Goal: Information Seeking & Learning: Learn about a topic

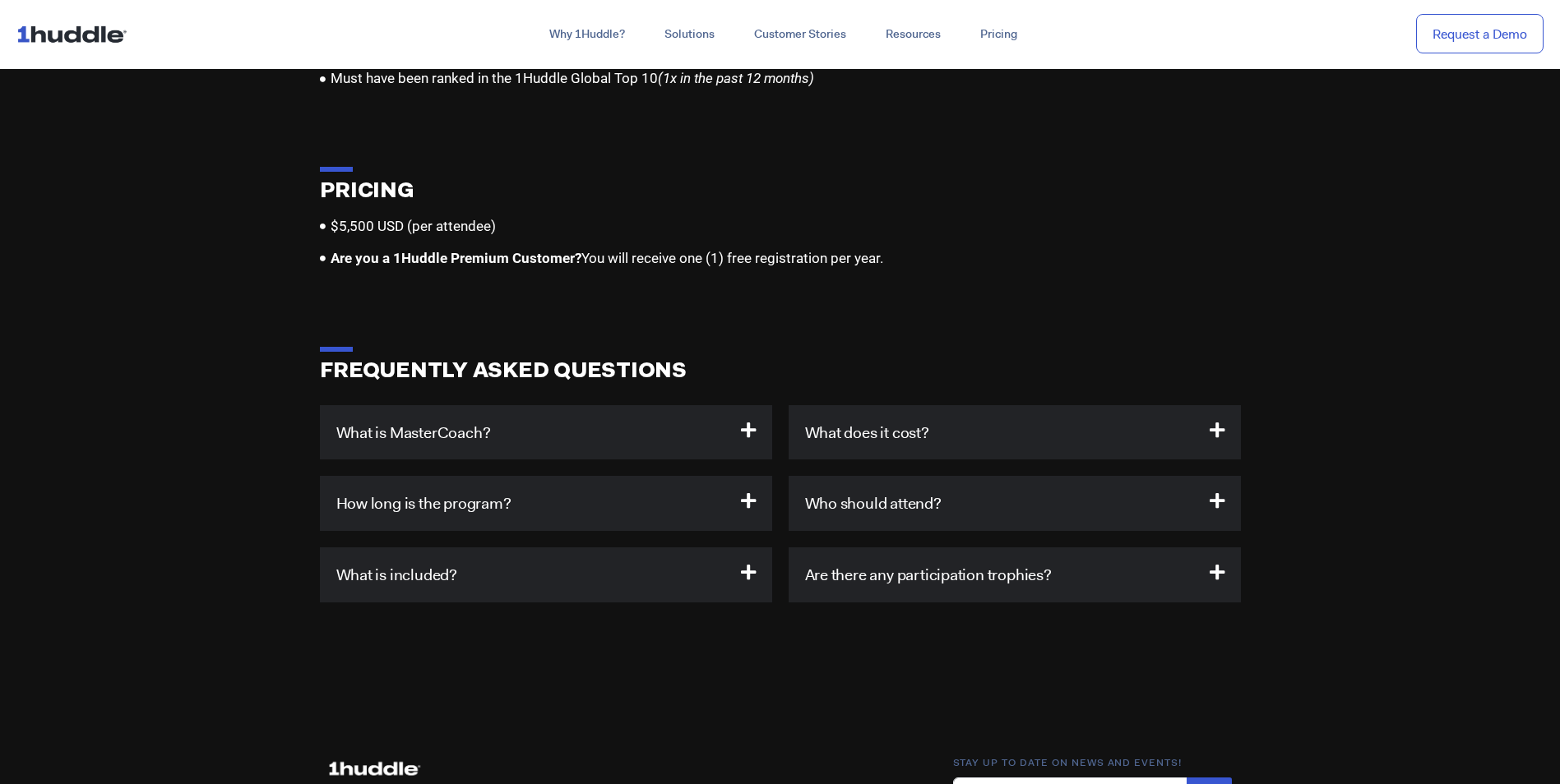
scroll to position [5014, 0]
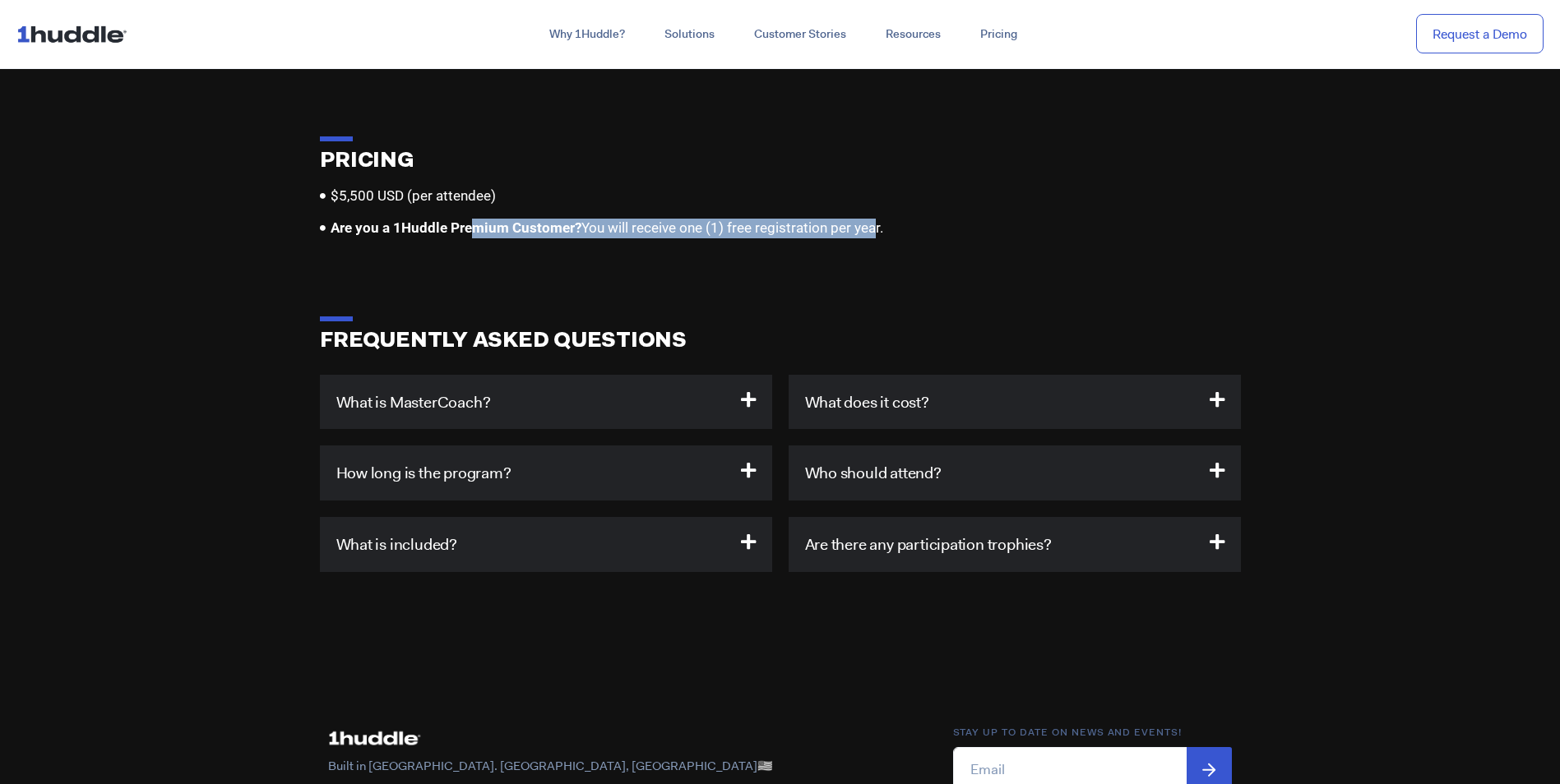
drag, startPoint x: 471, startPoint y: 211, endPoint x: 874, endPoint y: 209, distance: 403.0
click at [874, 219] on span "Are you a 1Huddle Premium Customer? You will receive one (1) free registration …" at bounding box center [605, 228] width 557 height 20
drag, startPoint x: 874, startPoint y: 209, endPoint x: 777, endPoint y: 217, distance: 97.3
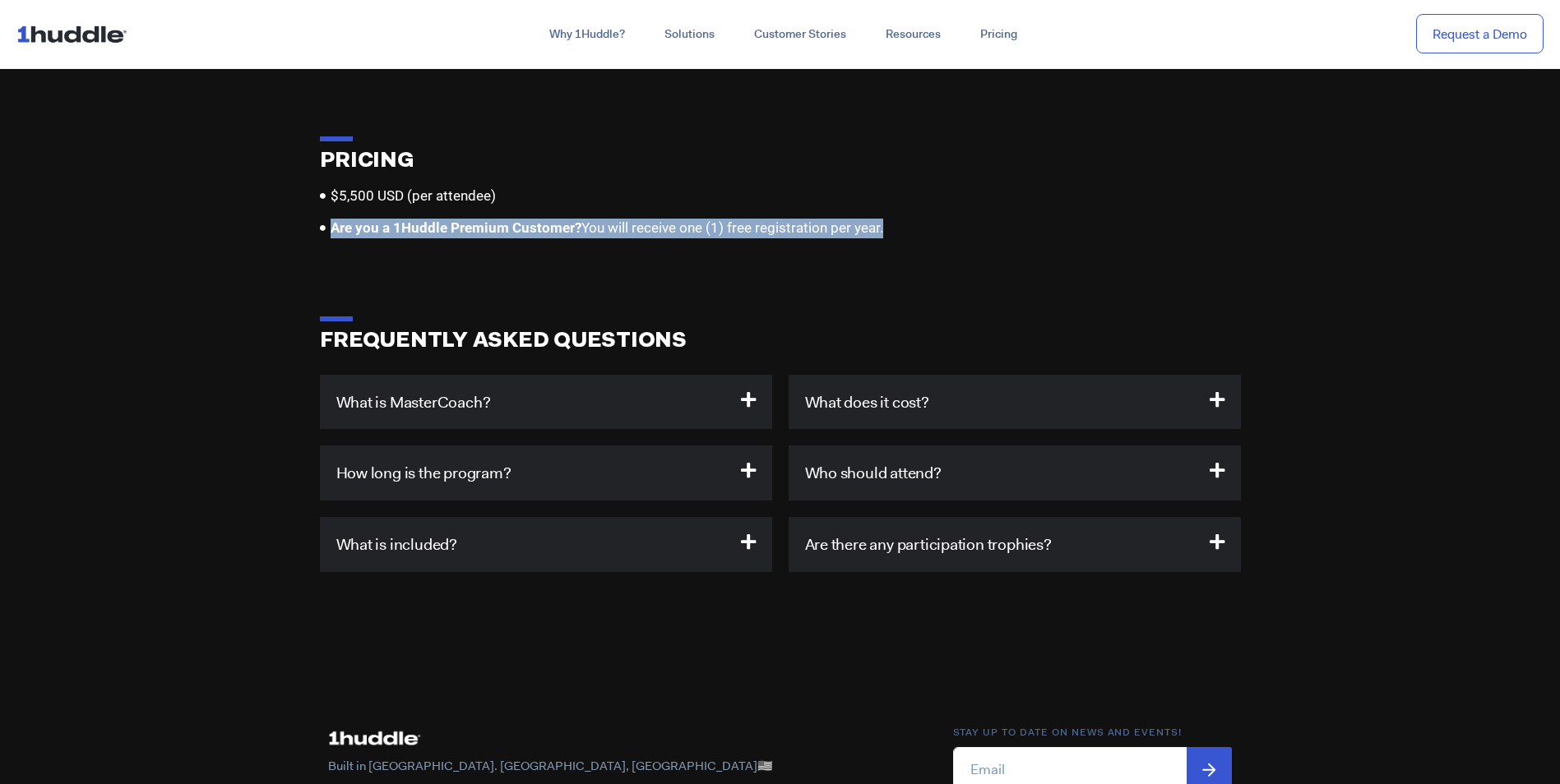
click at [780, 219] on span "Are you a 1Huddle Premium Customer? You will receive one (1) free registration …" at bounding box center [605, 228] width 557 height 20
drag, startPoint x: 777, startPoint y: 217, endPoint x: 754, endPoint y: 216, distance: 23.0
click at [754, 219] on span "Are you a 1Huddle Premium Customer? You will receive one (1) free registration …" at bounding box center [605, 228] width 557 height 20
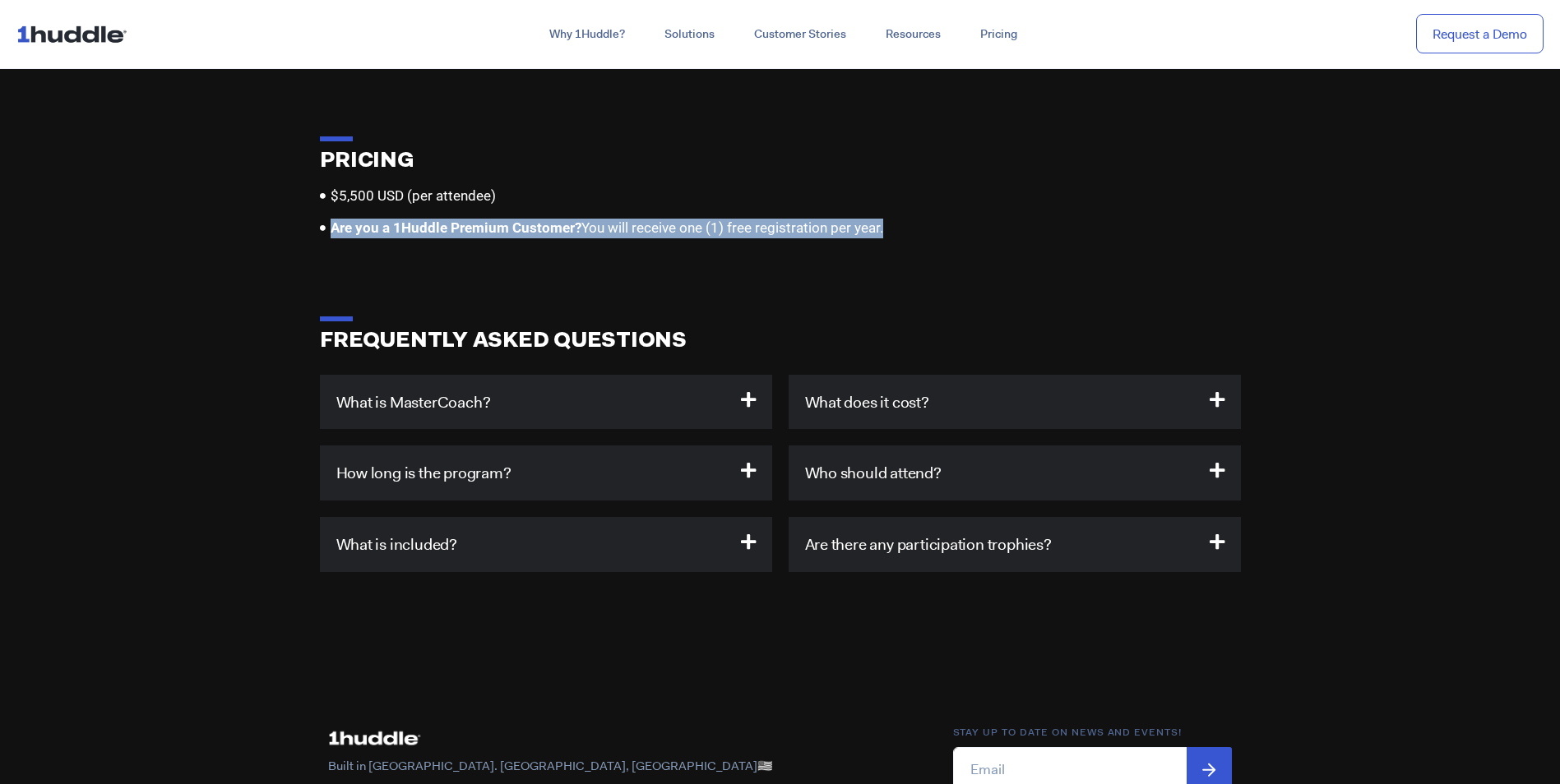
drag, startPoint x: 754, startPoint y: 216, endPoint x: 743, endPoint y: 223, distance: 13.0
click at [743, 223] on div "PRICING $5,500 USD (per attendee) Are you a 1Huddle Premium Customer? You will …" at bounding box center [780, 181] width 938 height 131
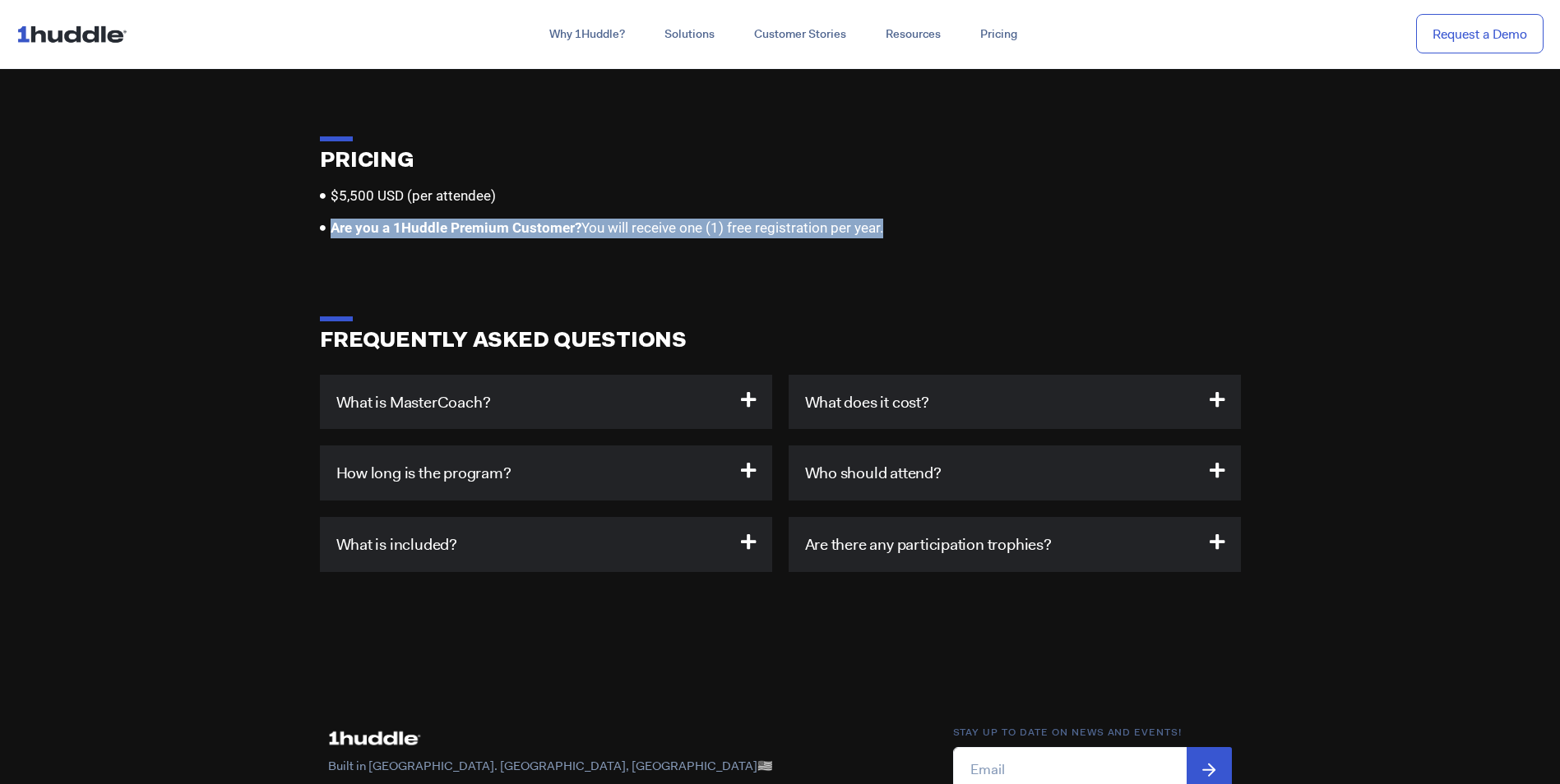
click at [743, 223] on div "PRICING $5,500 USD (per attendee) Are you a 1Huddle Premium Customer? You will …" at bounding box center [780, 181] width 938 height 131
drag, startPoint x: 743, startPoint y: 223, endPoint x: 685, endPoint y: 227, distance: 58.1
click at [685, 227] on div "PRICING $5,500 USD (per attendee) Are you a 1Huddle Premium Customer? You will …" at bounding box center [780, 181] width 938 height 131
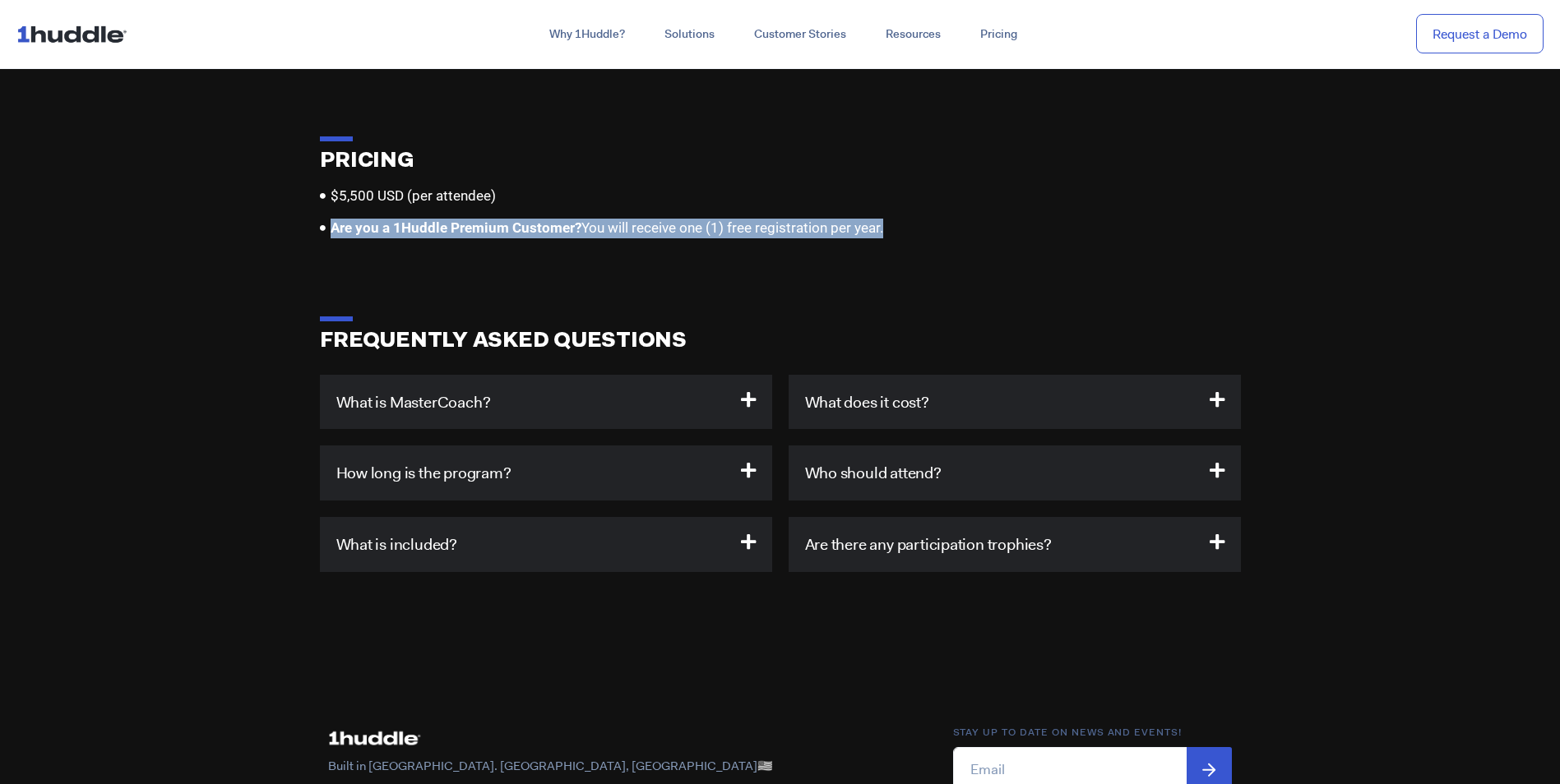
drag, startPoint x: 685, startPoint y: 227, endPoint x: 671, endPoint y: 236, distance: 16.6
click at [671, 236] on section "PRICING $5,500 USD (per attendee) Are you a 1Huddle Premium Customer? You will …" at bounding box center [780, 205] width 1560 height 180
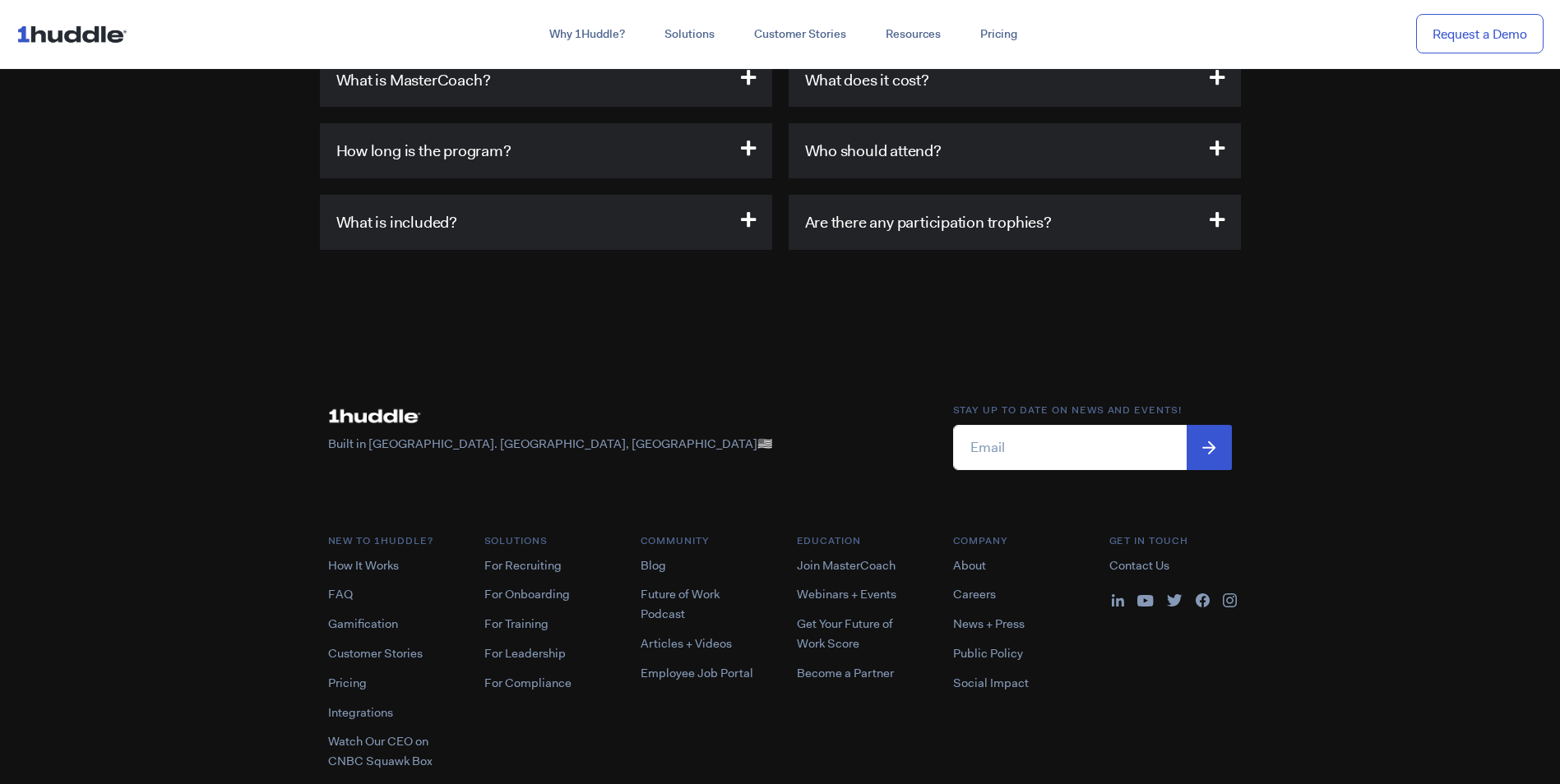
scroll to position [5096, 0]
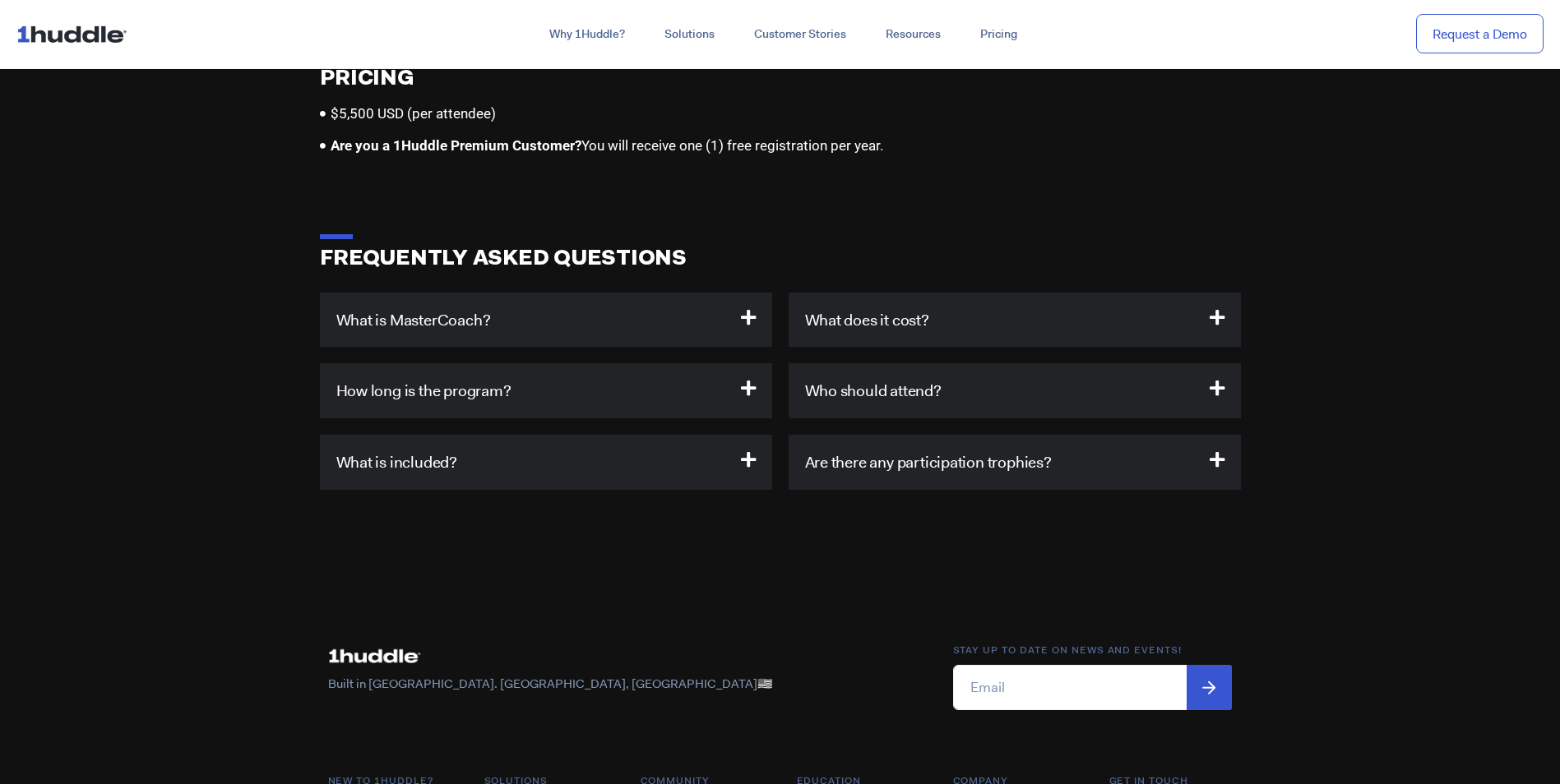
click at [635, 299] on h3 "What is MasterCoach?" at bounding box center [546, 320] width 452 height 55
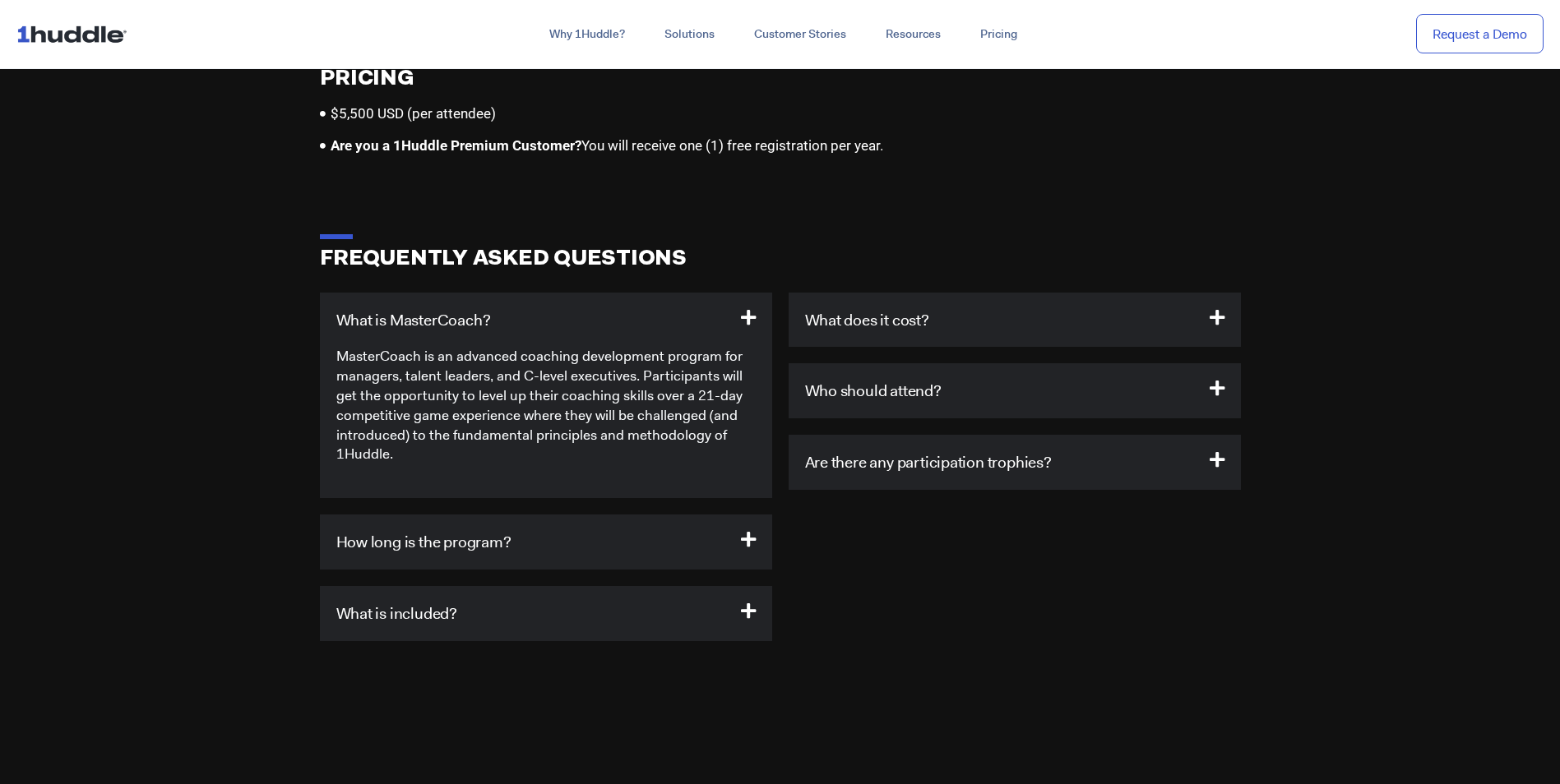
click at [639, 300] on h3 "What is MasterCoach?" at bounding box center [546, 320] width 452 height 55
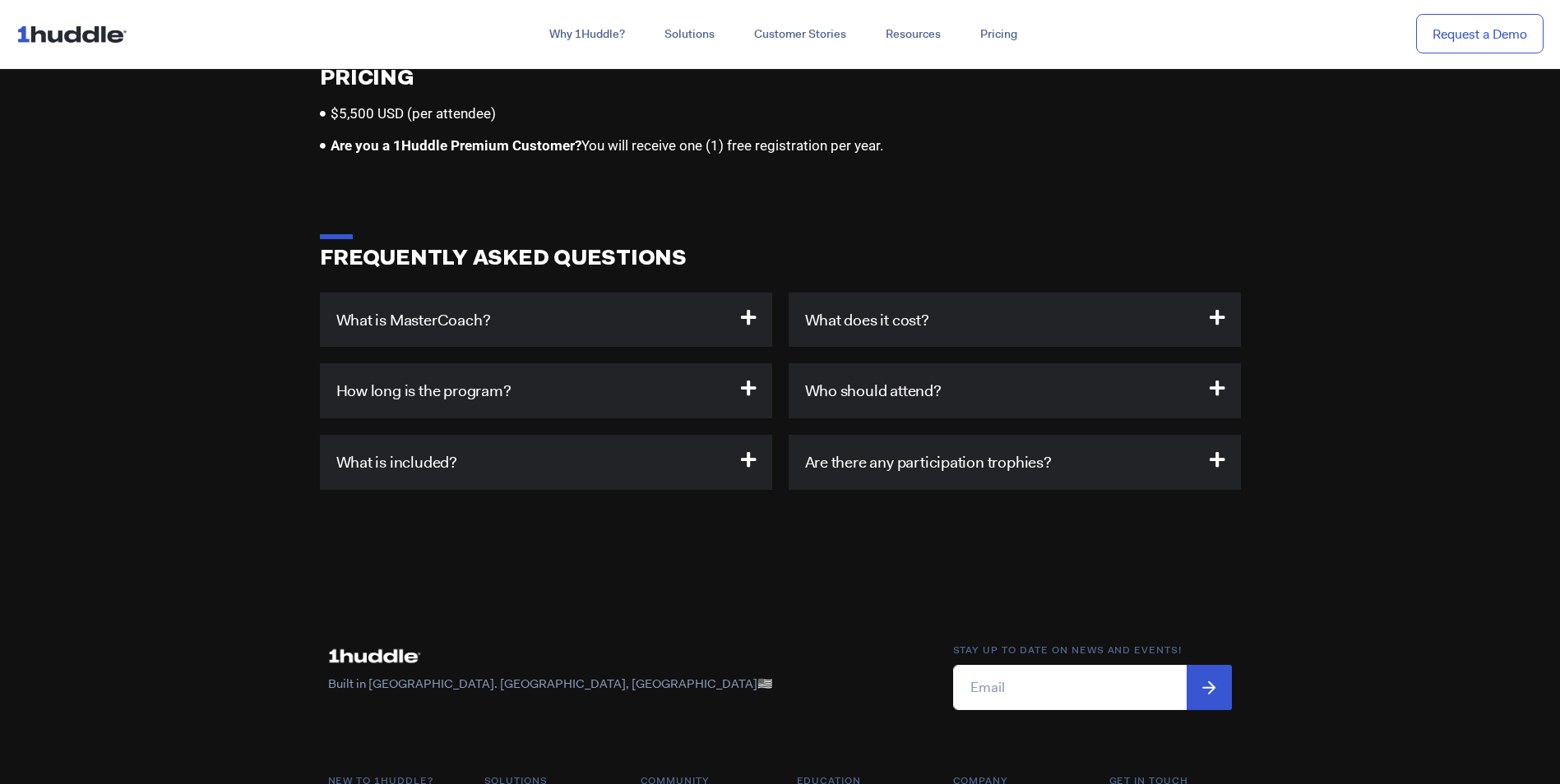
click at [945, 305] on h3 "What does it cost?" at bounding box center [1014, 320] width 452 height 55
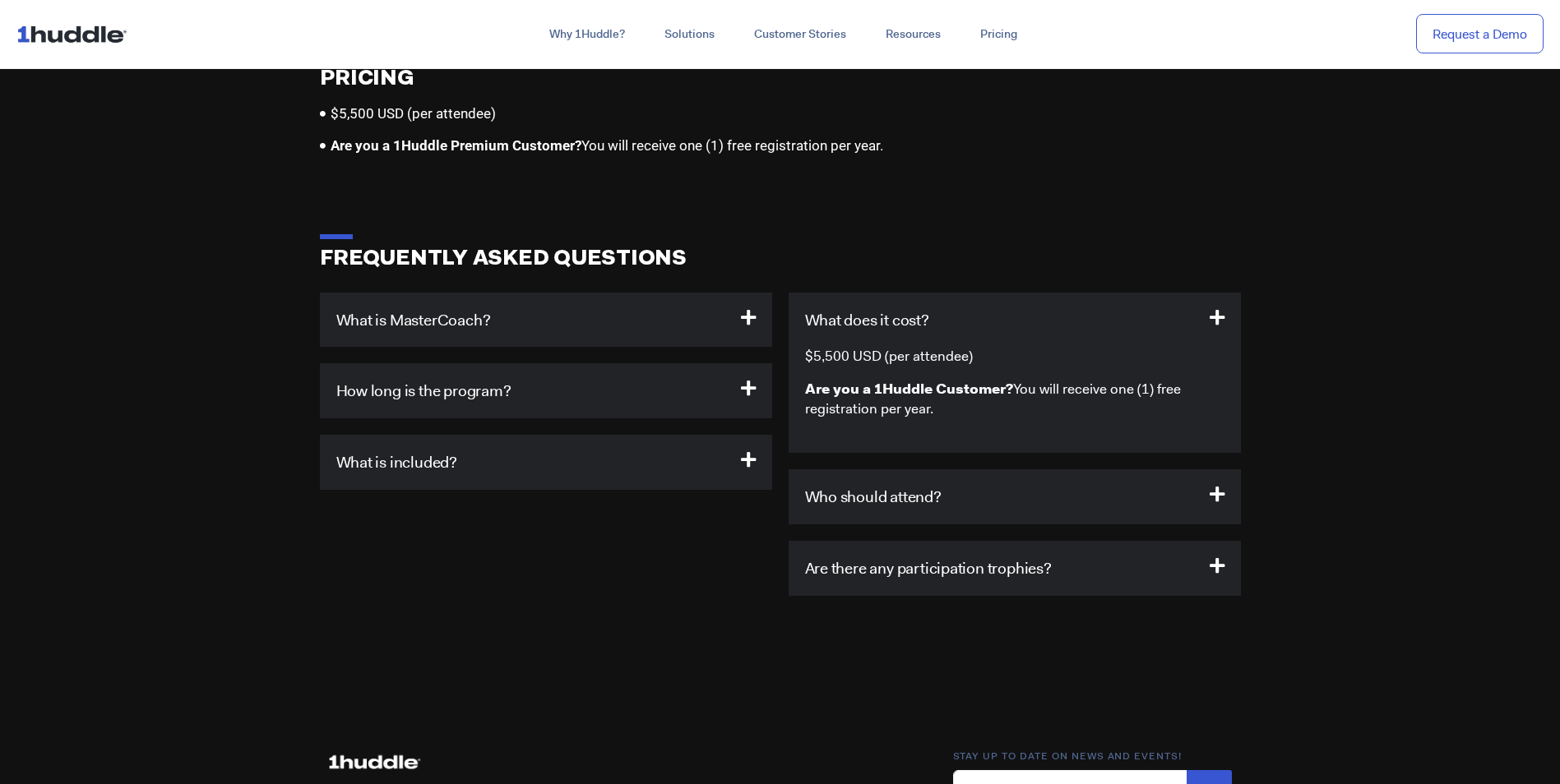
click at [945, 305] on h3 "What does it cost?" at bounding box center [1014, 320] width 452 height 55
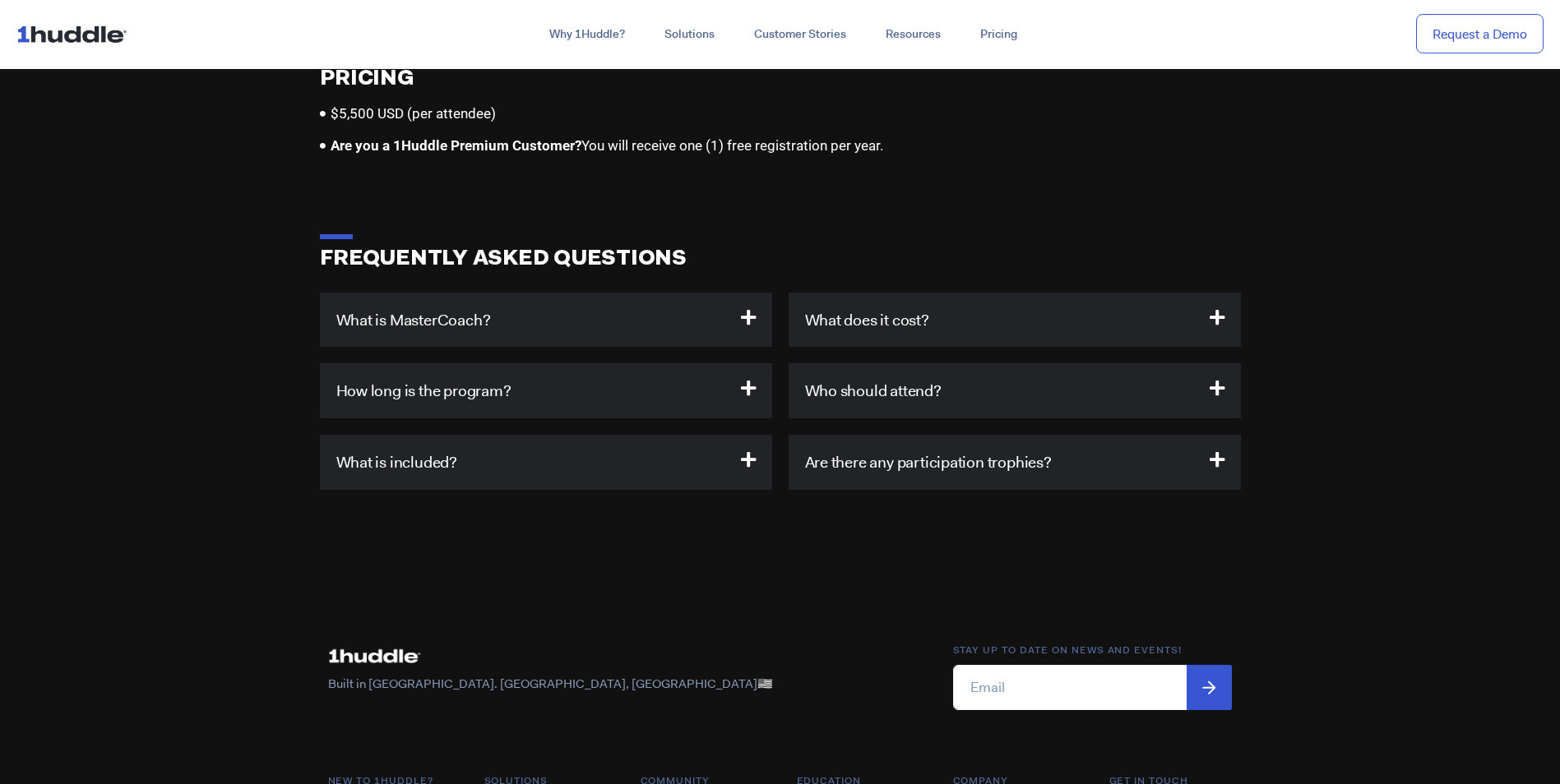
click at [697, 363] on h3 "How long is the program?" at bounding box center [546, 391] width 452 height 55
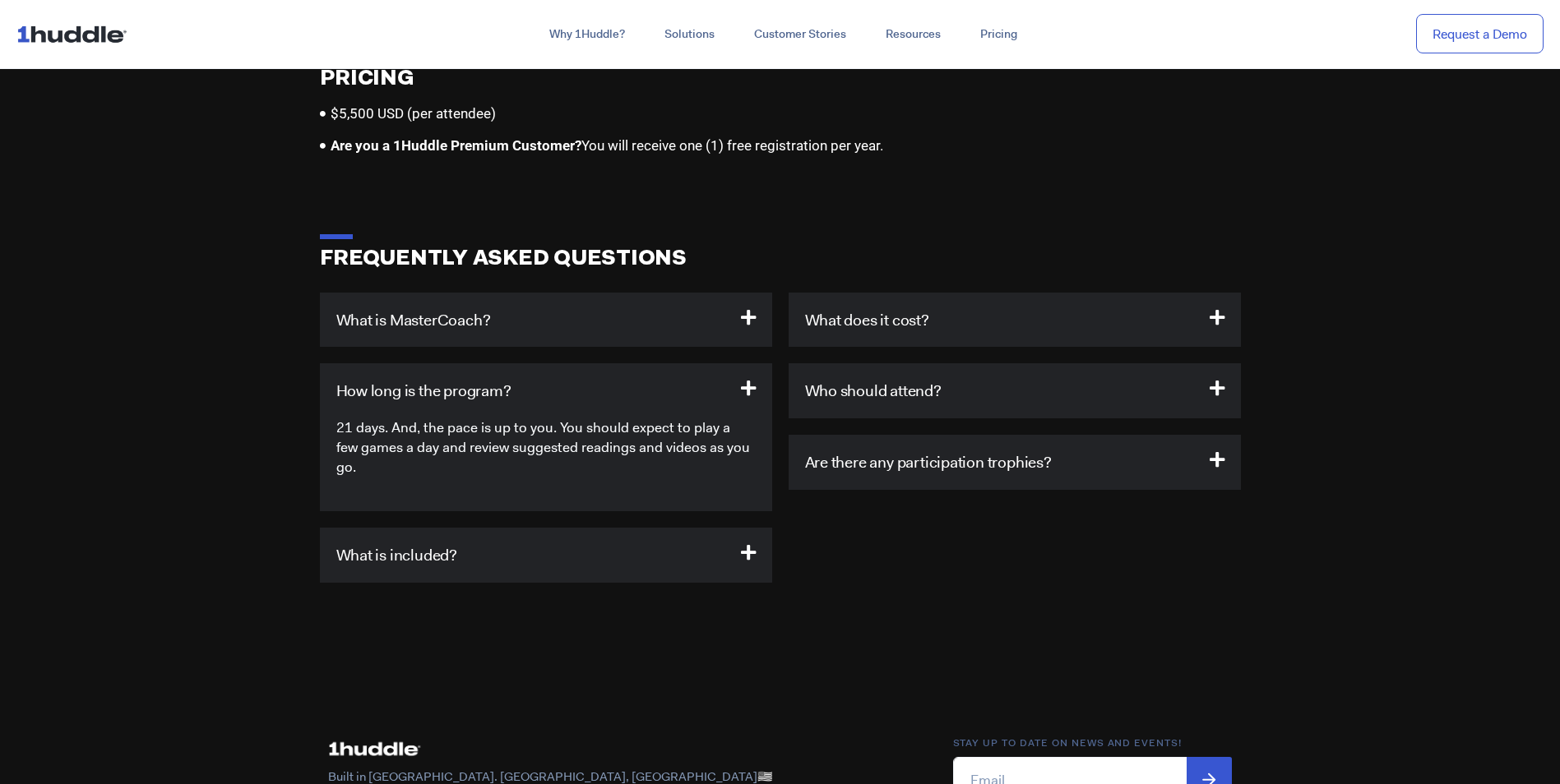
click at [886, 380] on link "Who should attend?" at bounding box center [873, 390] width 136 height 21
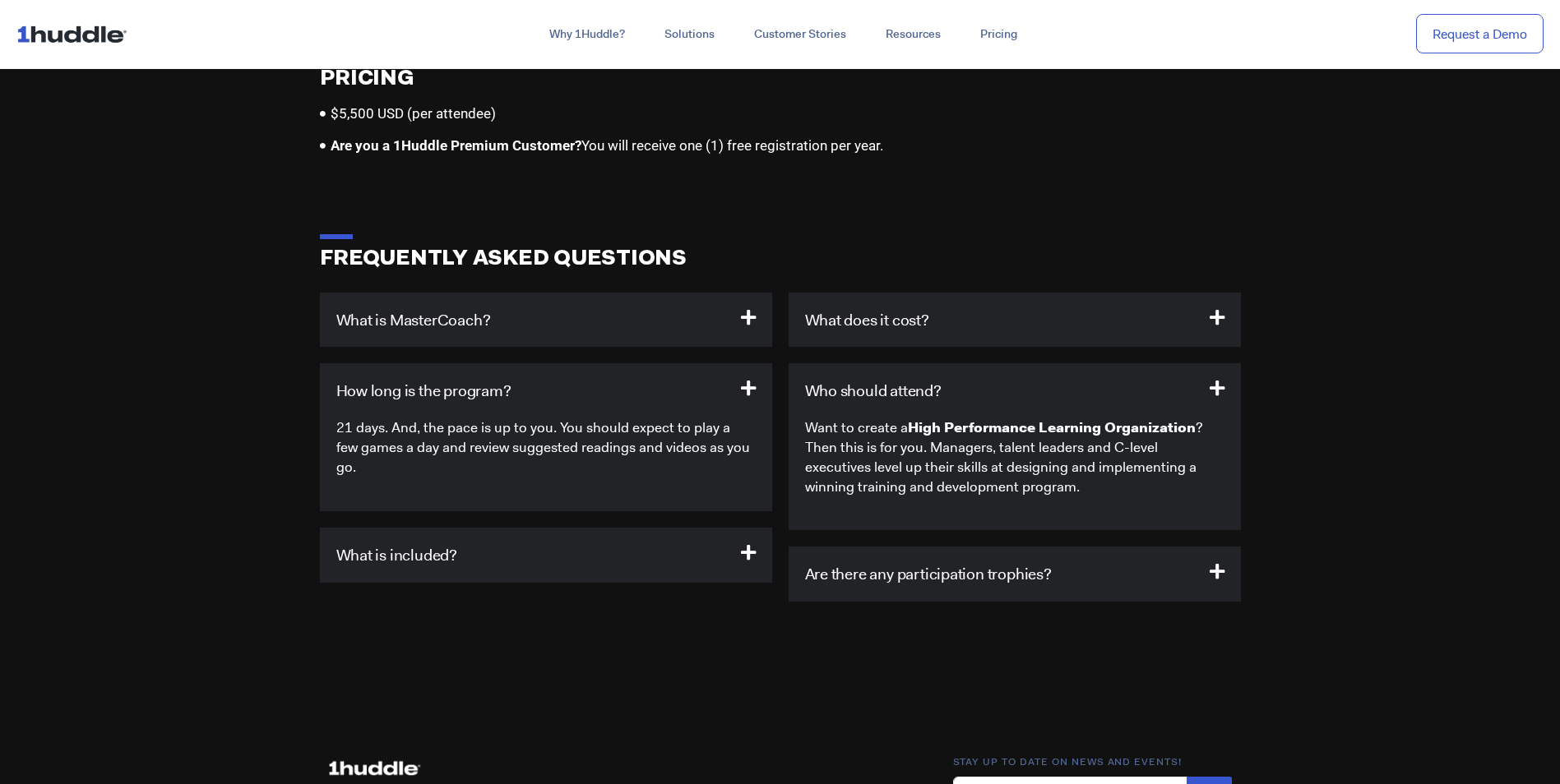
click at [962, 573] on h3 "Are there any participation trophies?" at bounding box center [1014, 574] width 452 height 55
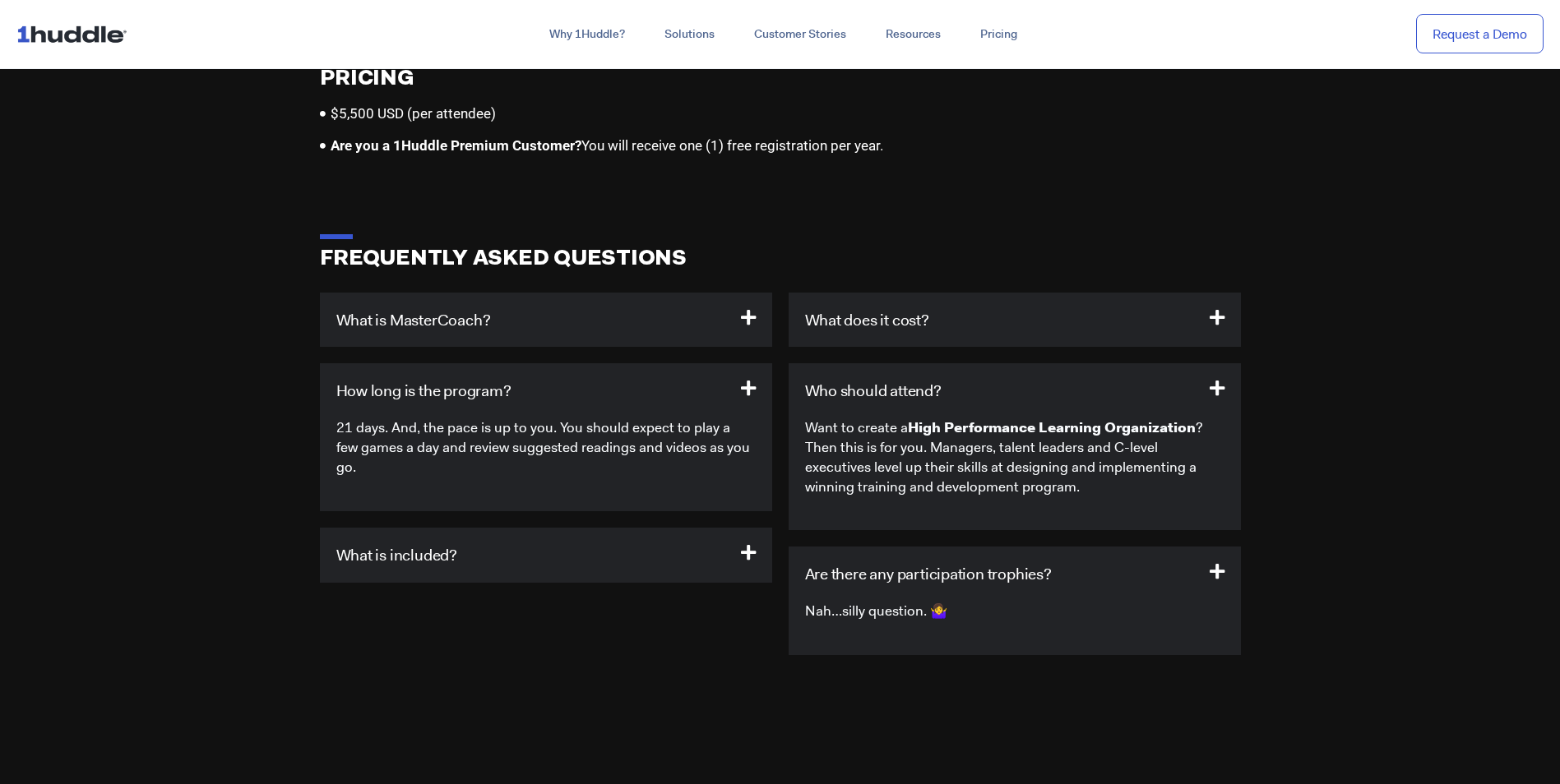
click at [686, 528] on h3 "What is included?" at bounding box center [546, 555] width 452 height 55
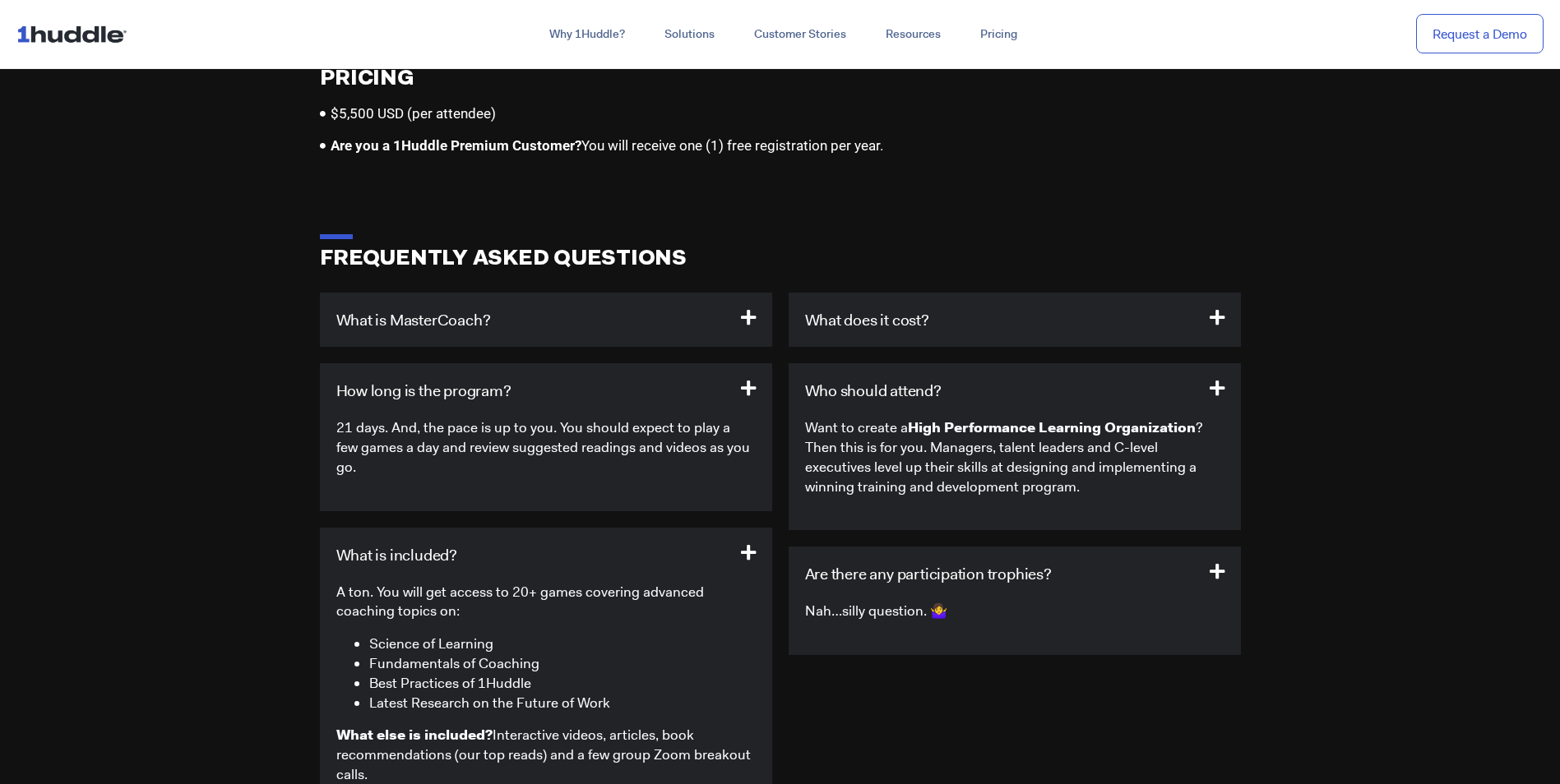
click at [665, 528] on h3 "What is included?" at bounding box center [546, 555] width 452 height 55
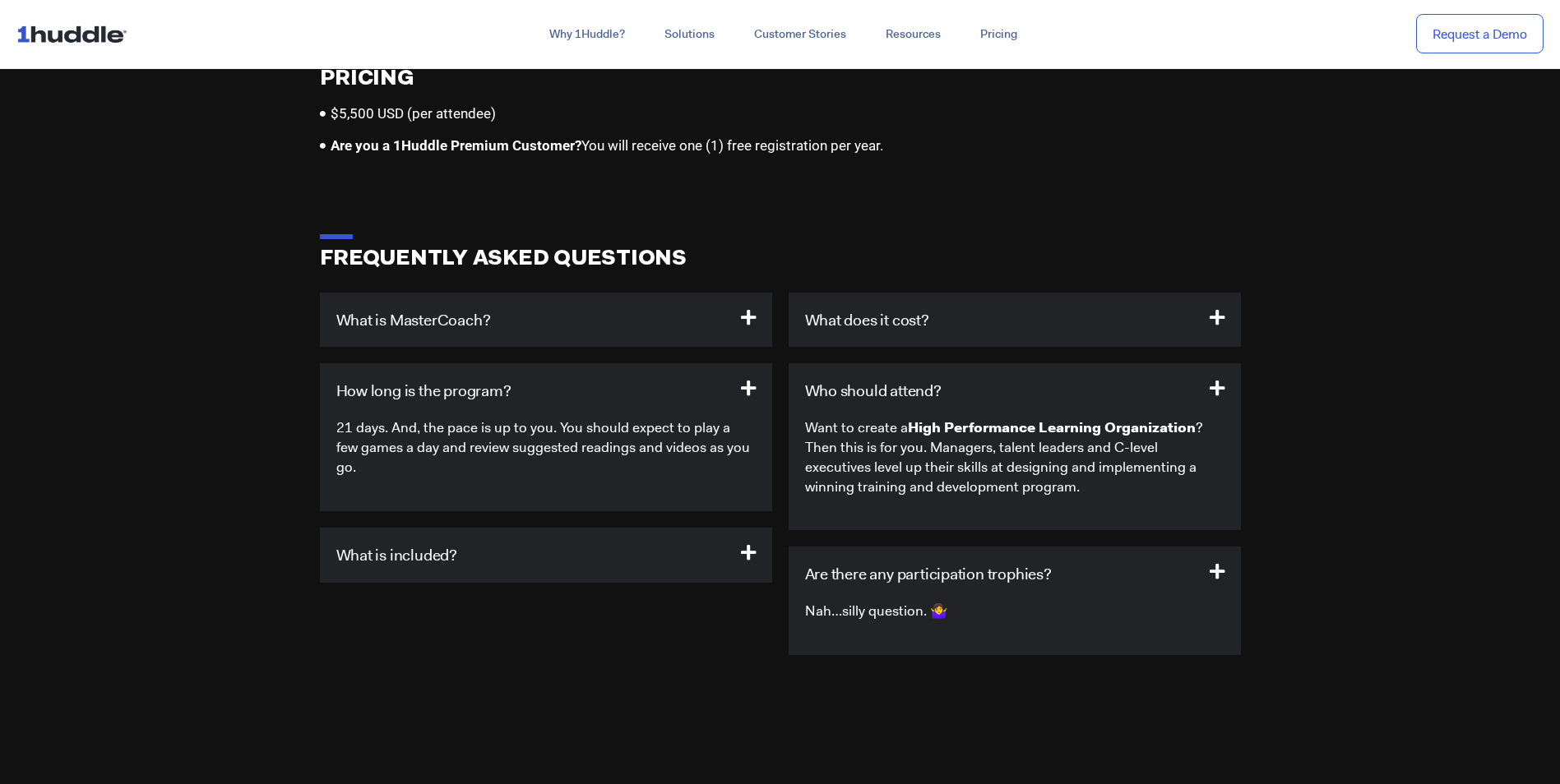
click at [950, 563] on link "Are there any participation trophies?" at bounding box center [928, 573] width 247 height 21
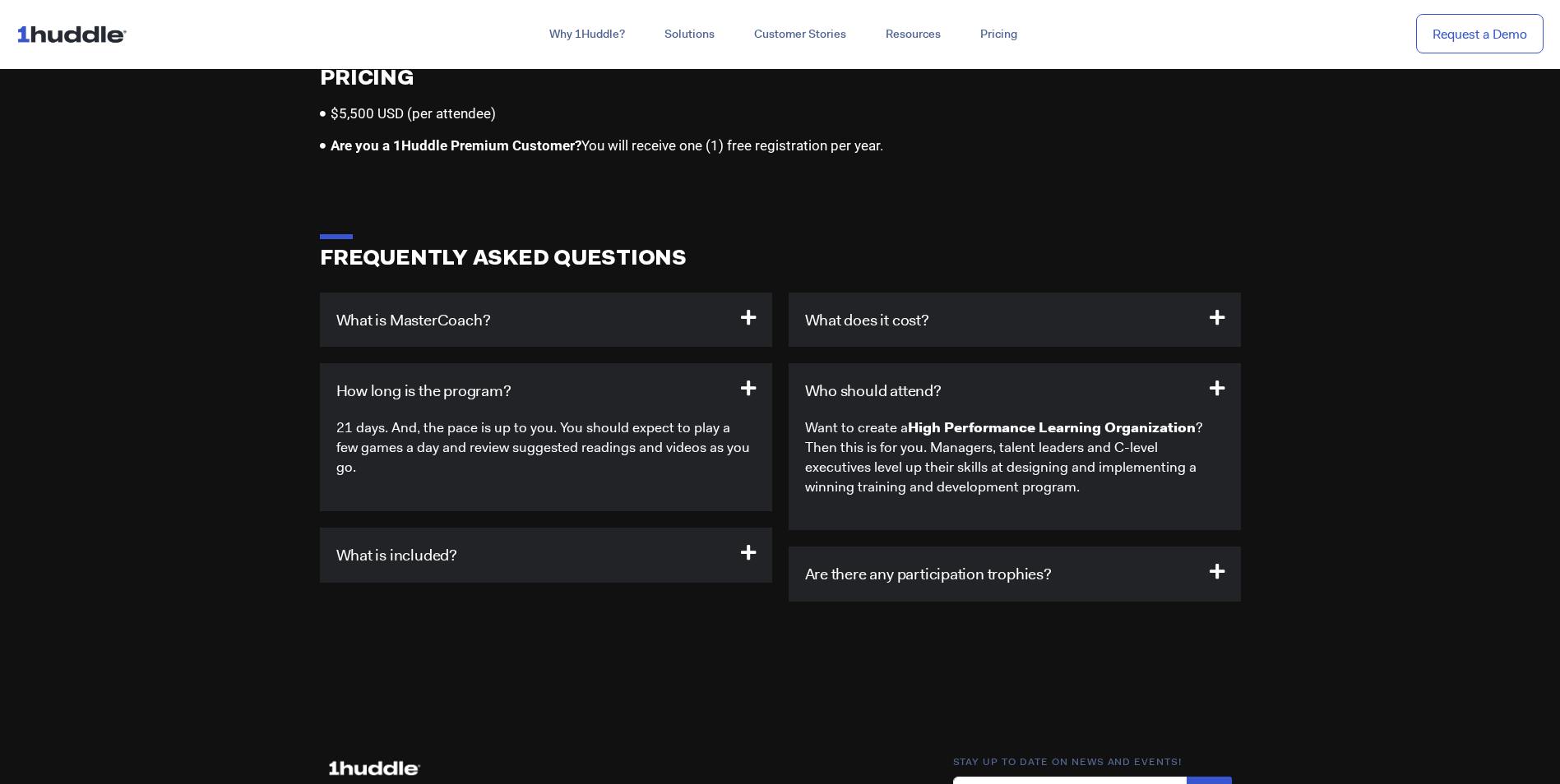
click at [1000, 363] on h3 "Who should attend?" at bounding box center [1014, 391] width 452 height 55
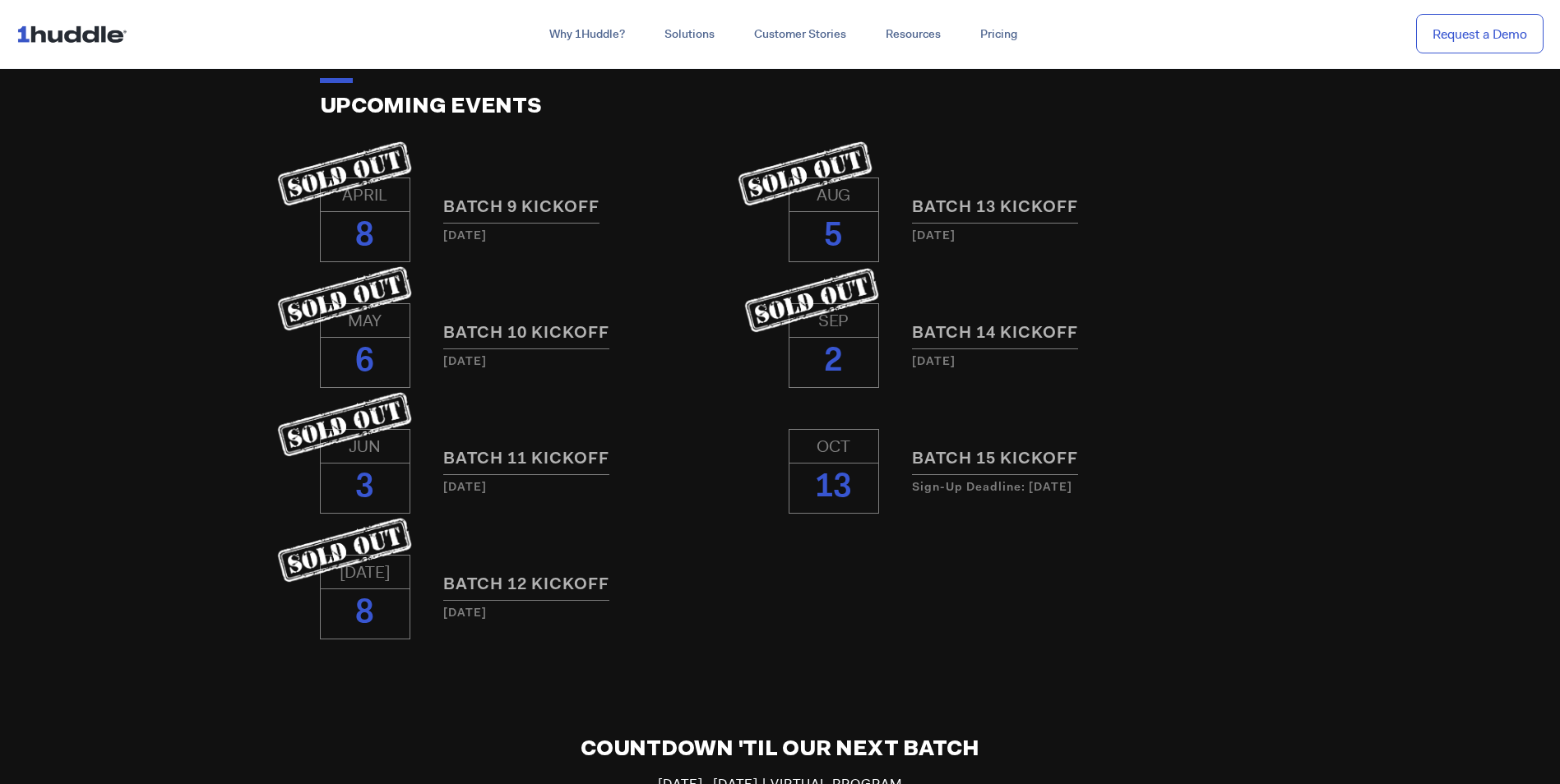
scroll to position [1233, 0]
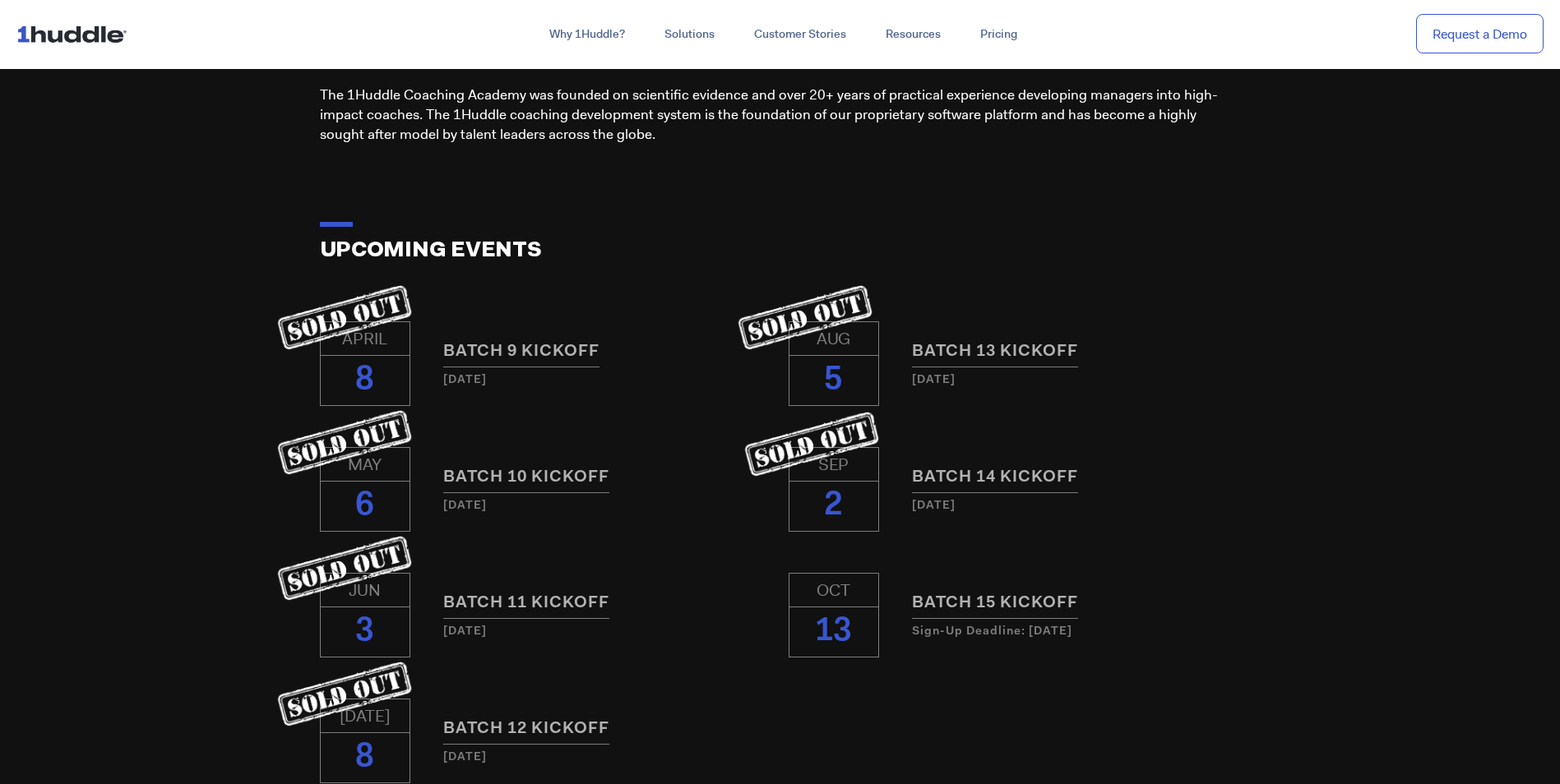
click at [1169, 570] on div "[DATE] BATCH 13 KICKOFF [DATE] SEP 2 BATCH 14 KICKOFF [DATE] OCT 13 Batch 15 Ki…" at bounding box center [1014, 552] width 468 height 478
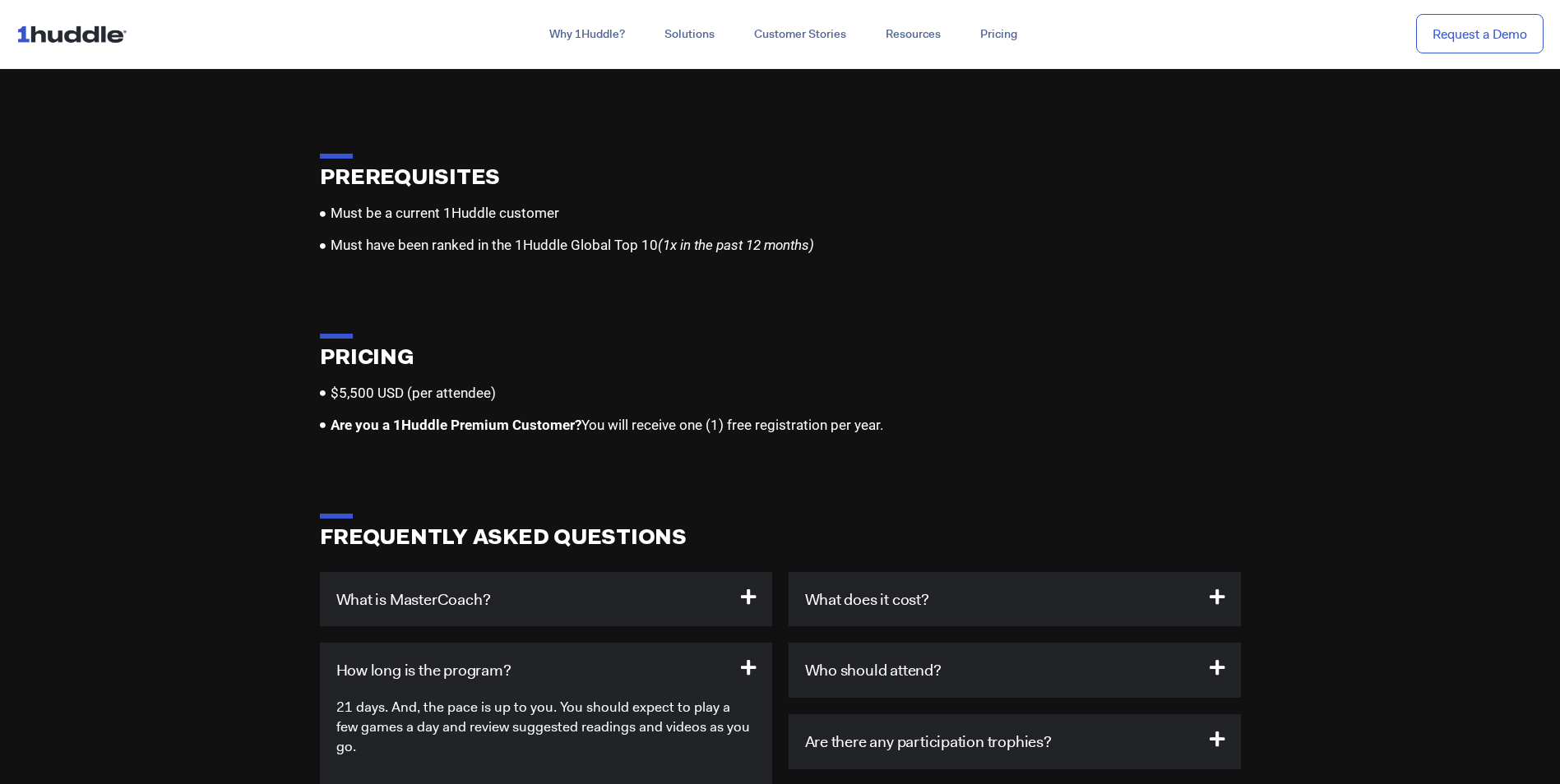
scroll to position [4850, 0]
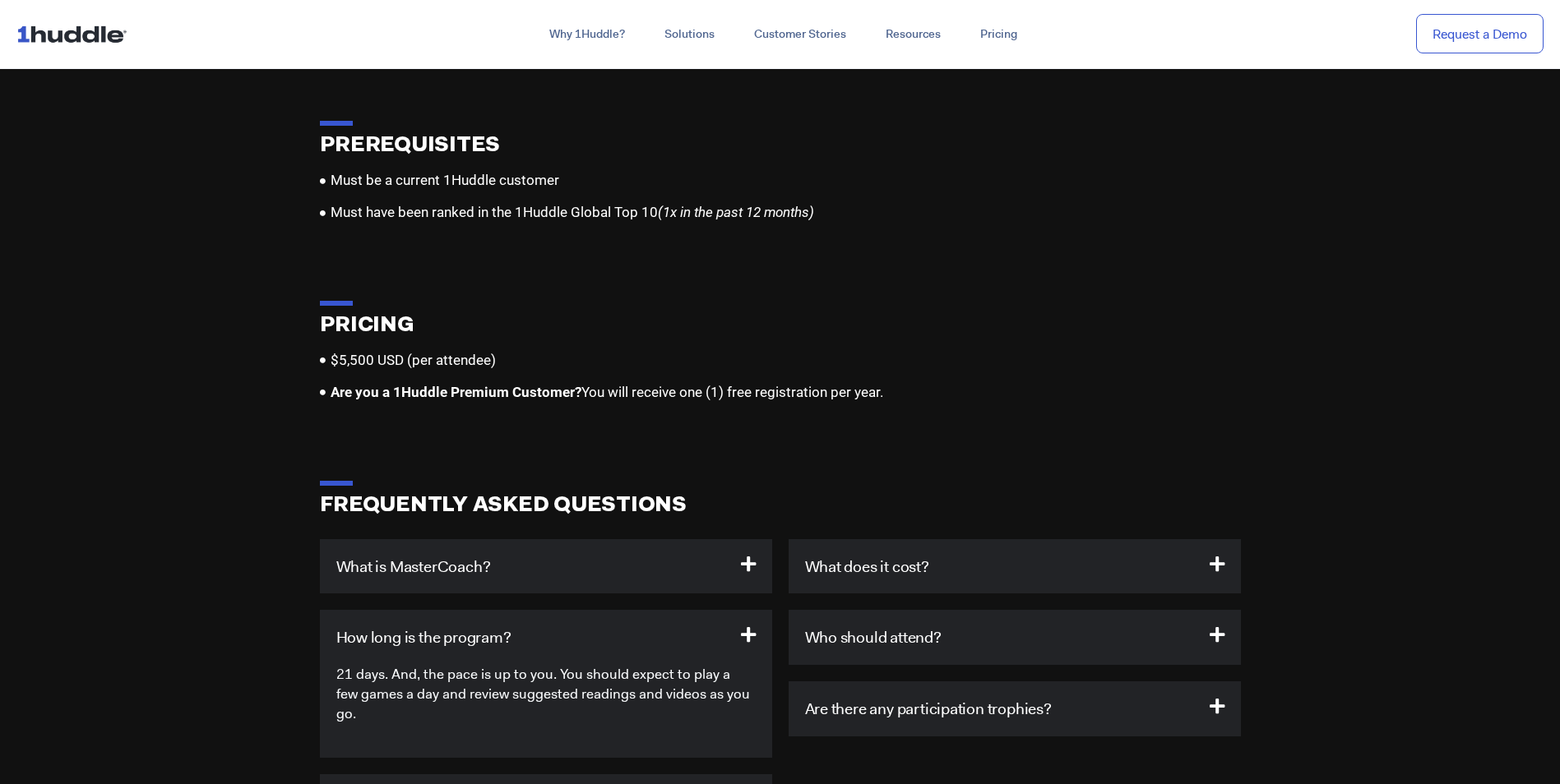
click at [490, 384] on b "Are you a 1Huddle Premium Customer?" at bounding box center [456, 392] width 251 height 16
drag, startPoint x: 490, startPoint y: 373, endPoint x: 562, endPoint y: 374, distance: 72.0
click at [562, 384] on b "Are you a 1Huddle Premium Customer?" at bounding box center [456, 392] width 251 height 16
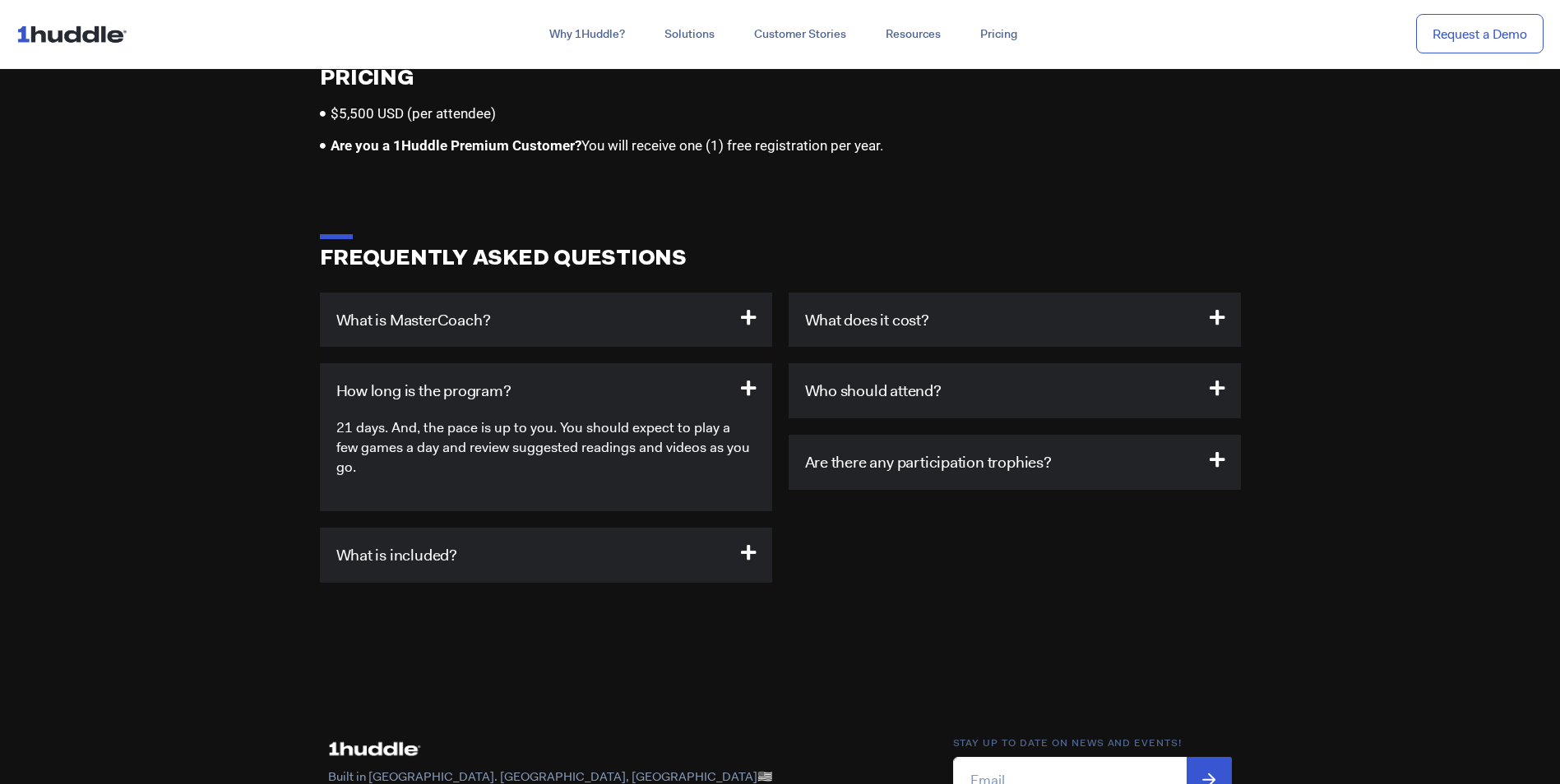
click at [647, 528] on h3 "What is included?" at bounding box center [546, 555] width 452 height 55
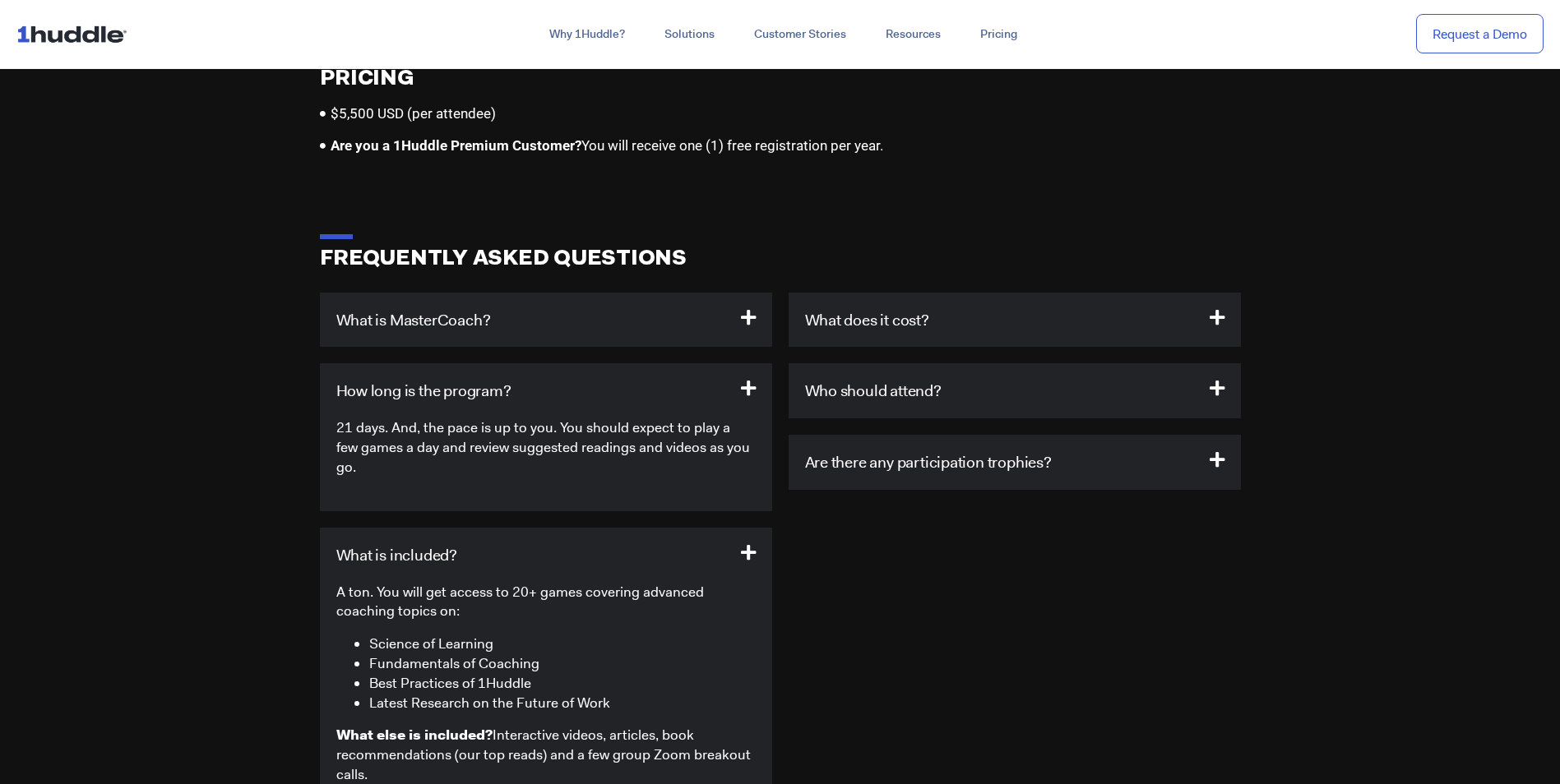
click at [647, 528] on h3 "What is included?" at bounding box center [546, 555] width 452 height 55
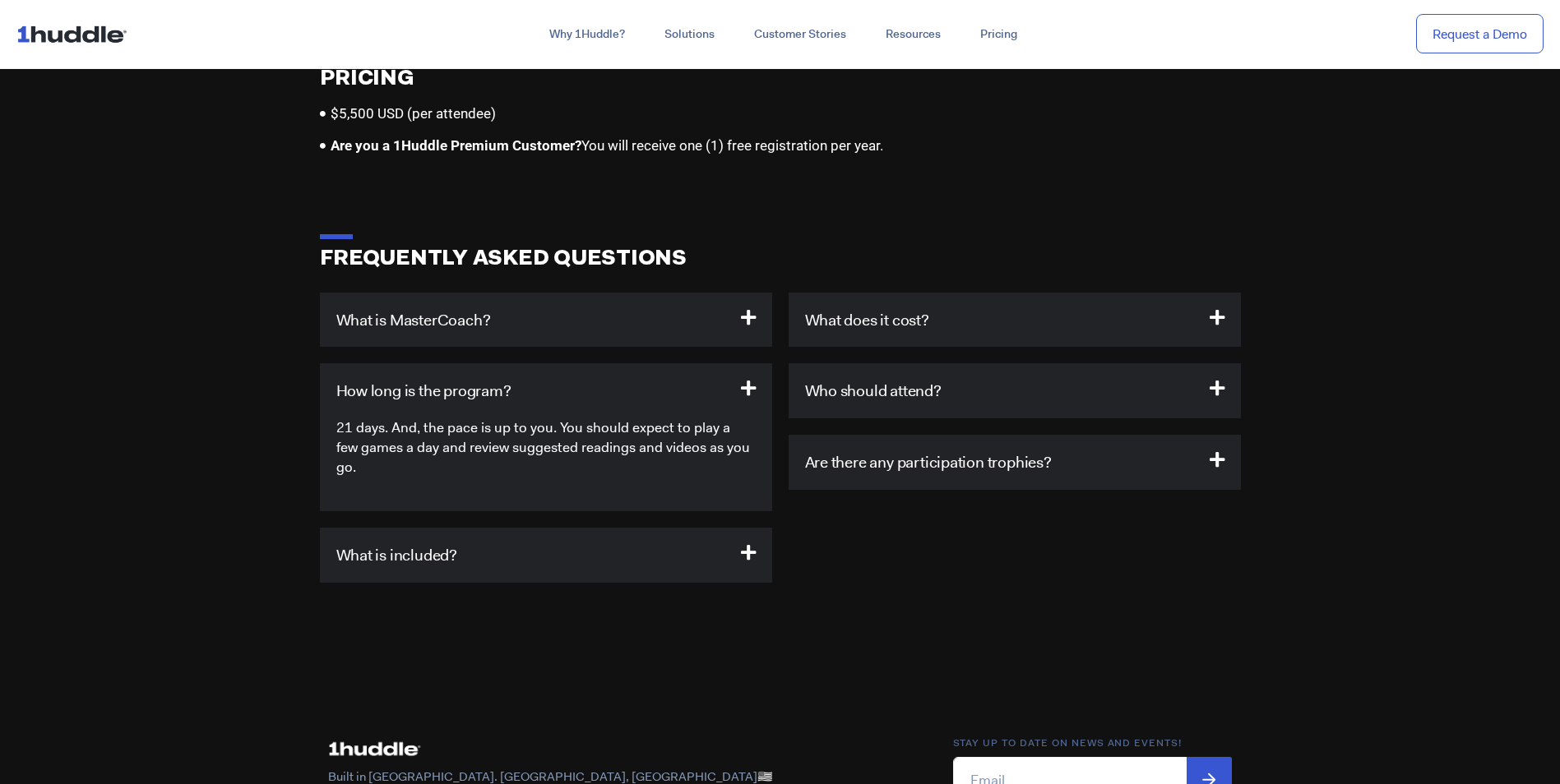
click at [647, 528] on h3 "What is included?" at bounding box center [546, 555] width 452 height 55
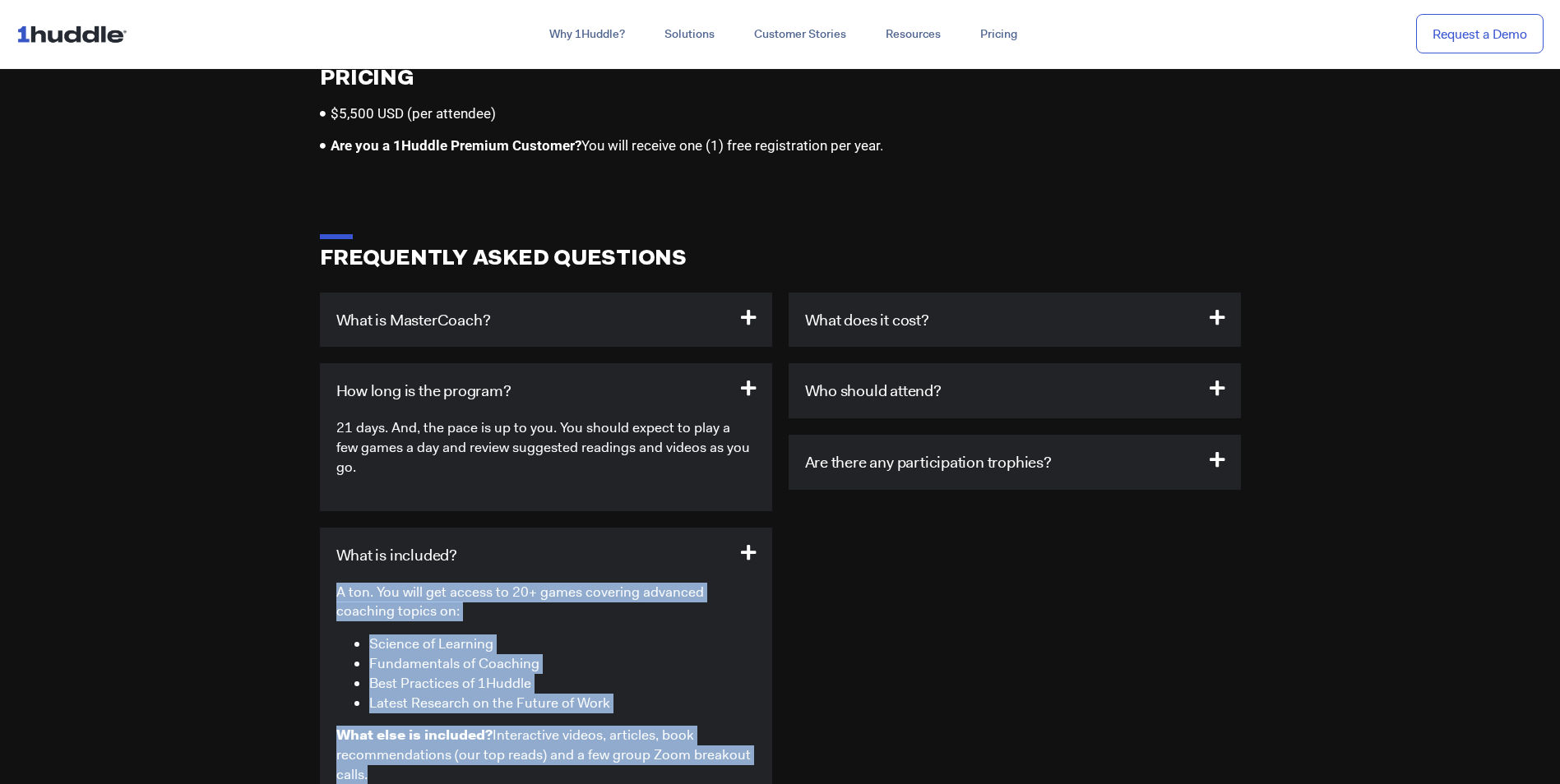
click at [1292, 574] on section "FREQUENTLY ASKED QUESTIONS What is MasterCoach? MasterCoach is an advanced coac…" at bounding box center [780, 553] width 1560 height 679
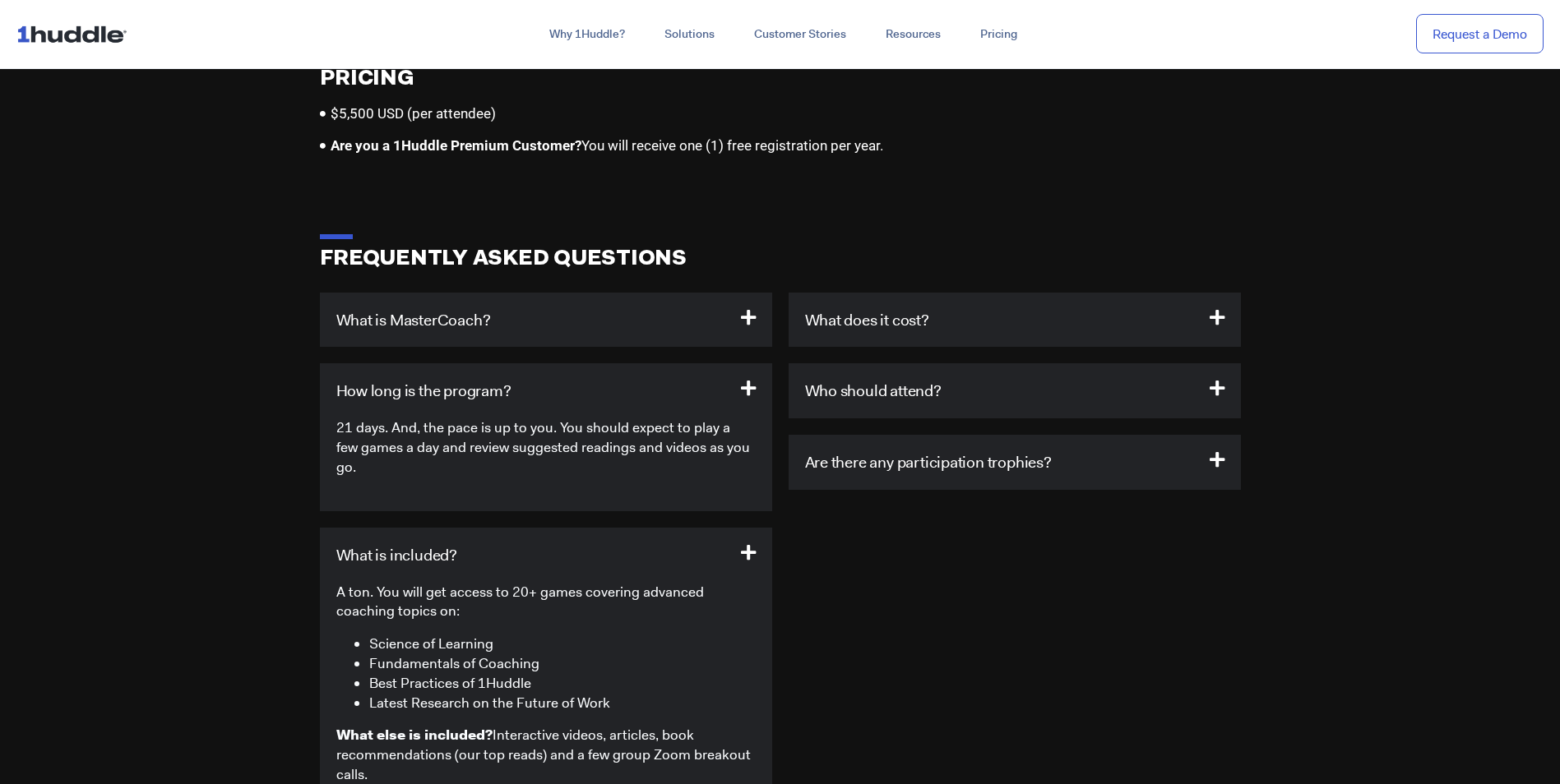
click at [1004, 308] on h3 "What does it cost?" at bounding box center [1014, 320] width 452 height 55
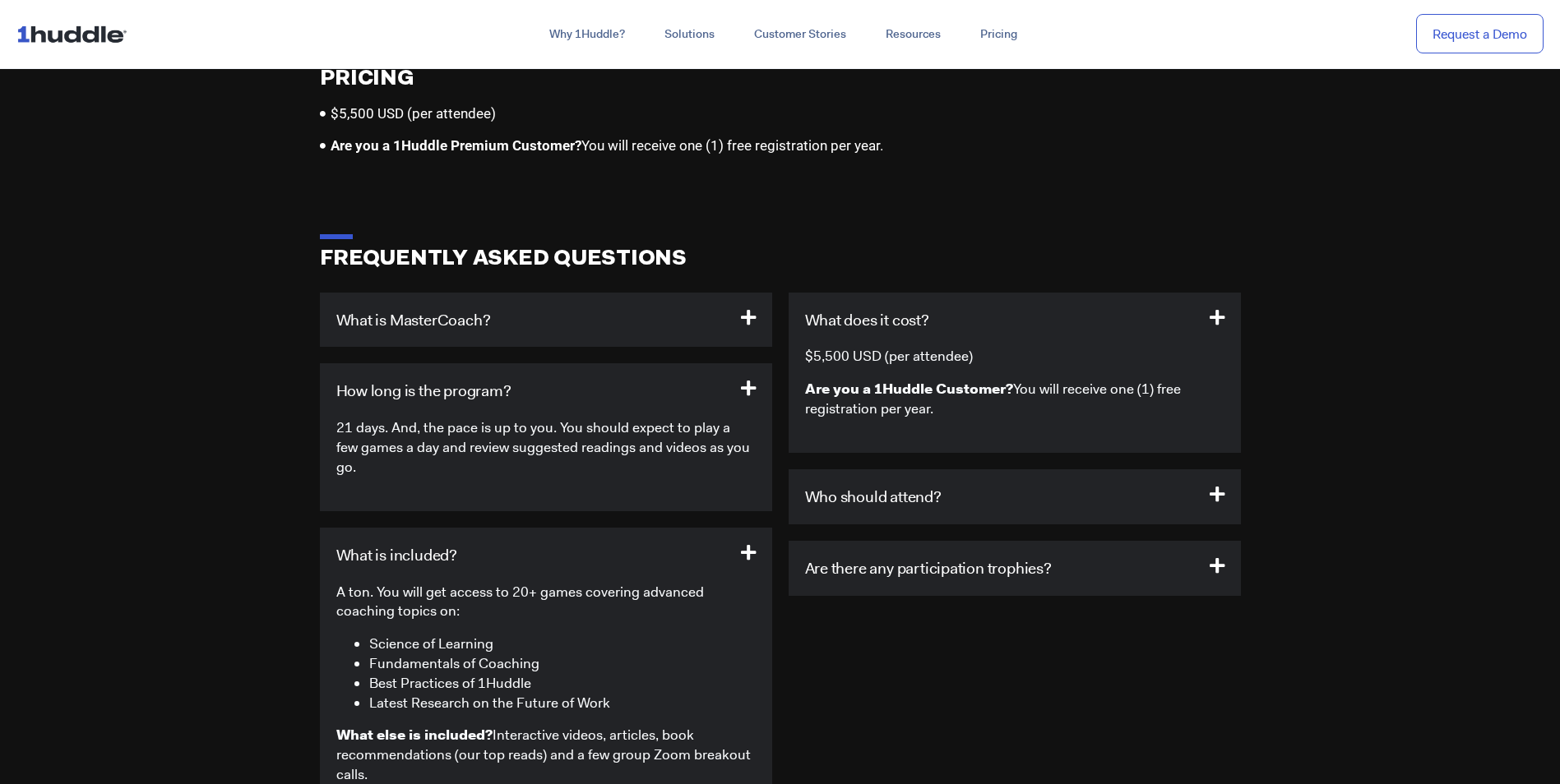
click at [995, 381] on strong "Are you a 1Huddle Customer?" at bounding box center [909, 388] width 208 height 18
click at [976, 469] on h3 "Who should attend?" at bounding box center [1014, 496] width 452 height 55
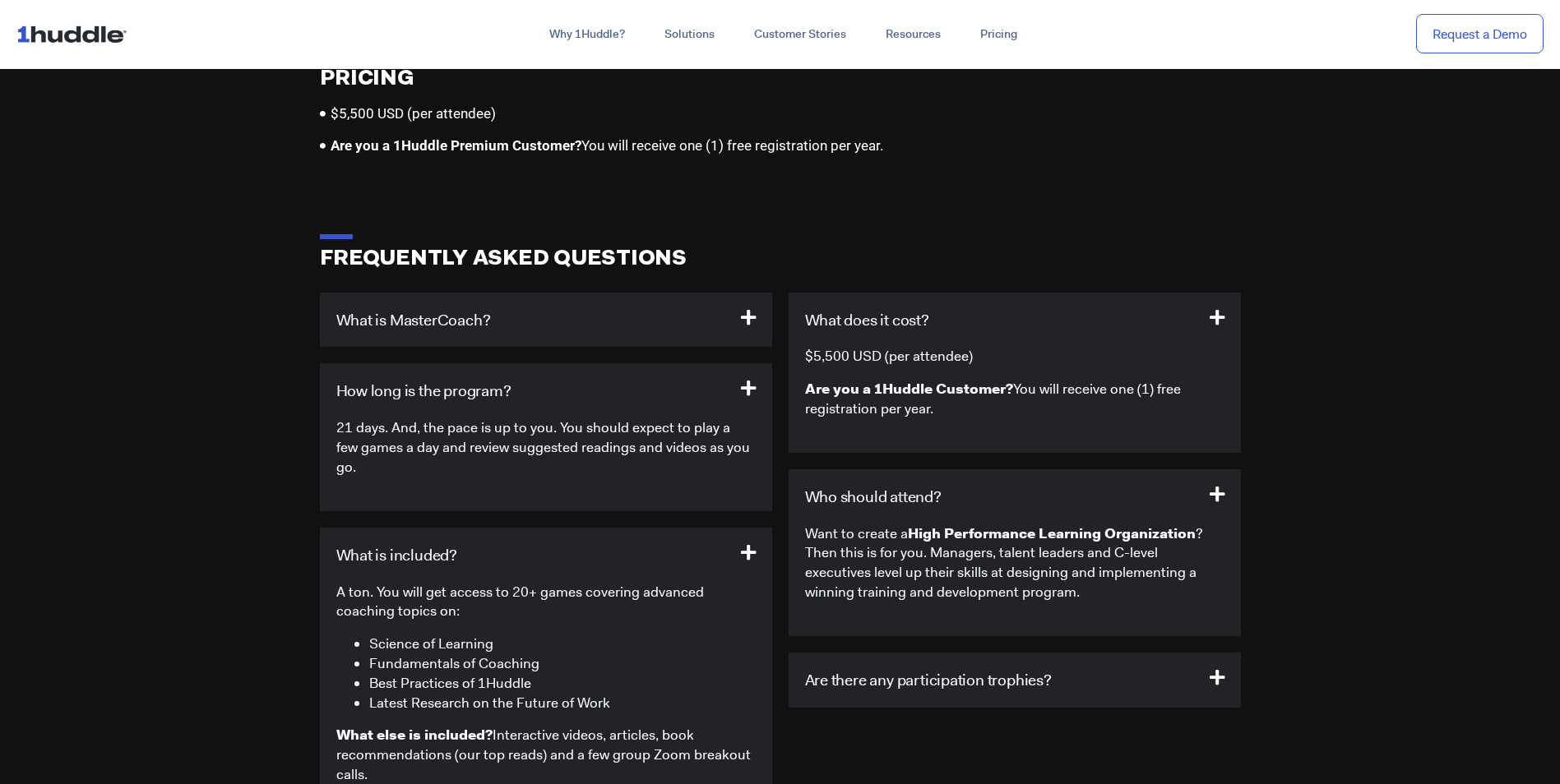
click at [1115, 655] on h3 "Are there any participation trophies?" at bounding box center [1014, 680] width 452 height 55
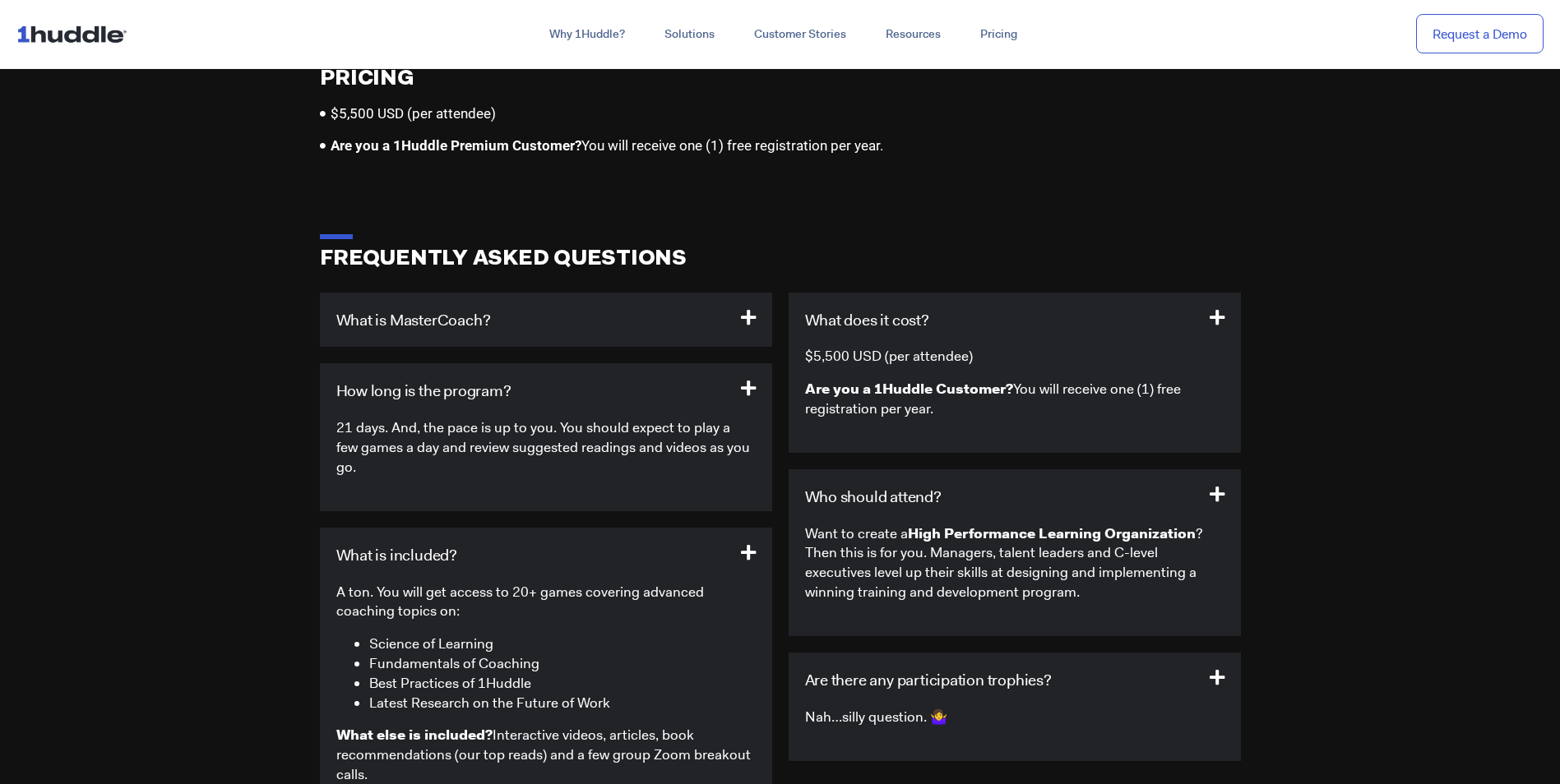
click at [1091, 653] on h3 "Are there any participation trophies?" at bounding box center [1014, 680] width 452 height 55
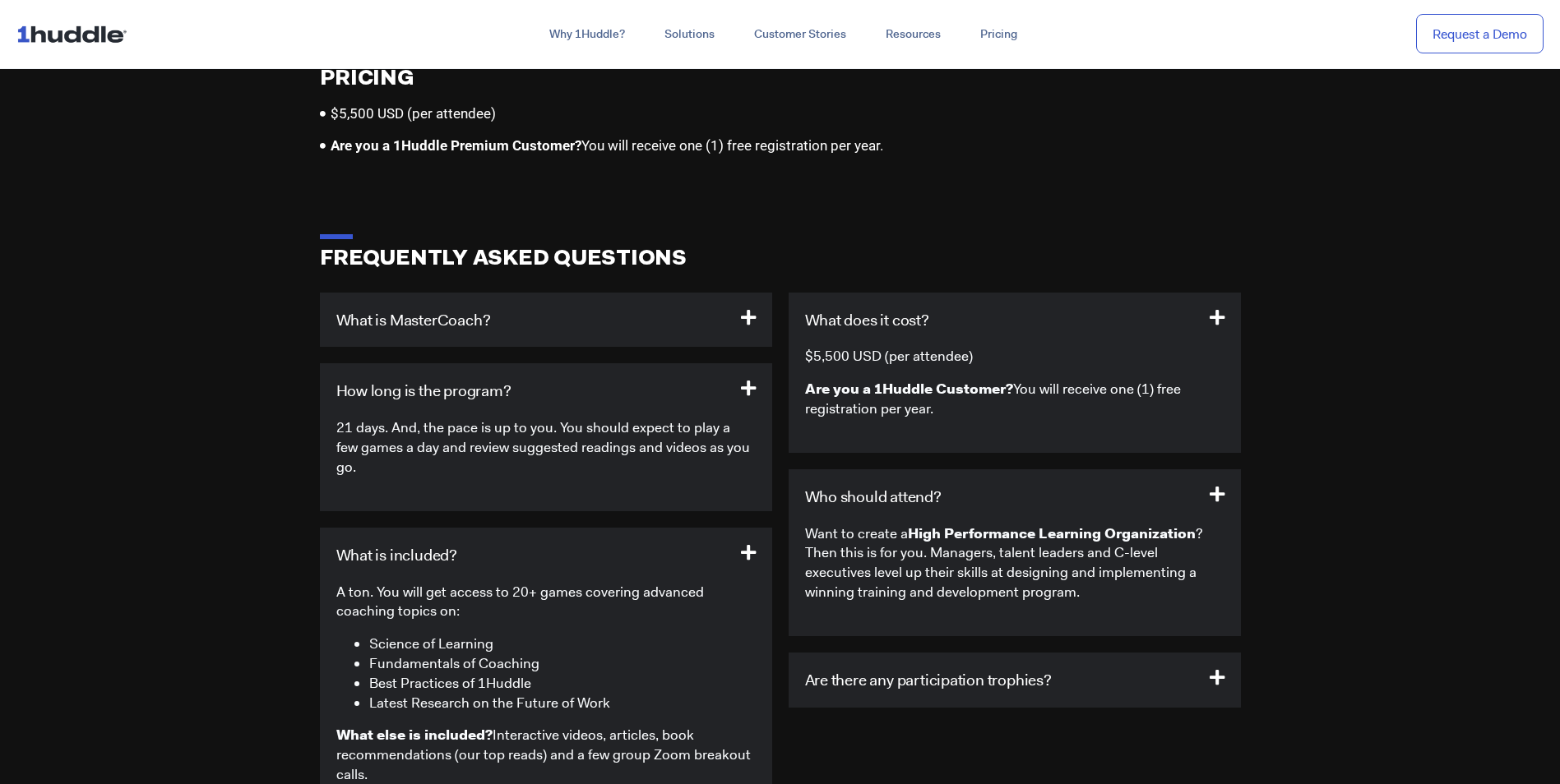
click at [1113, 478] on h3 "Who should attend?" at bounding box center [1014, 496] width 452 height 55
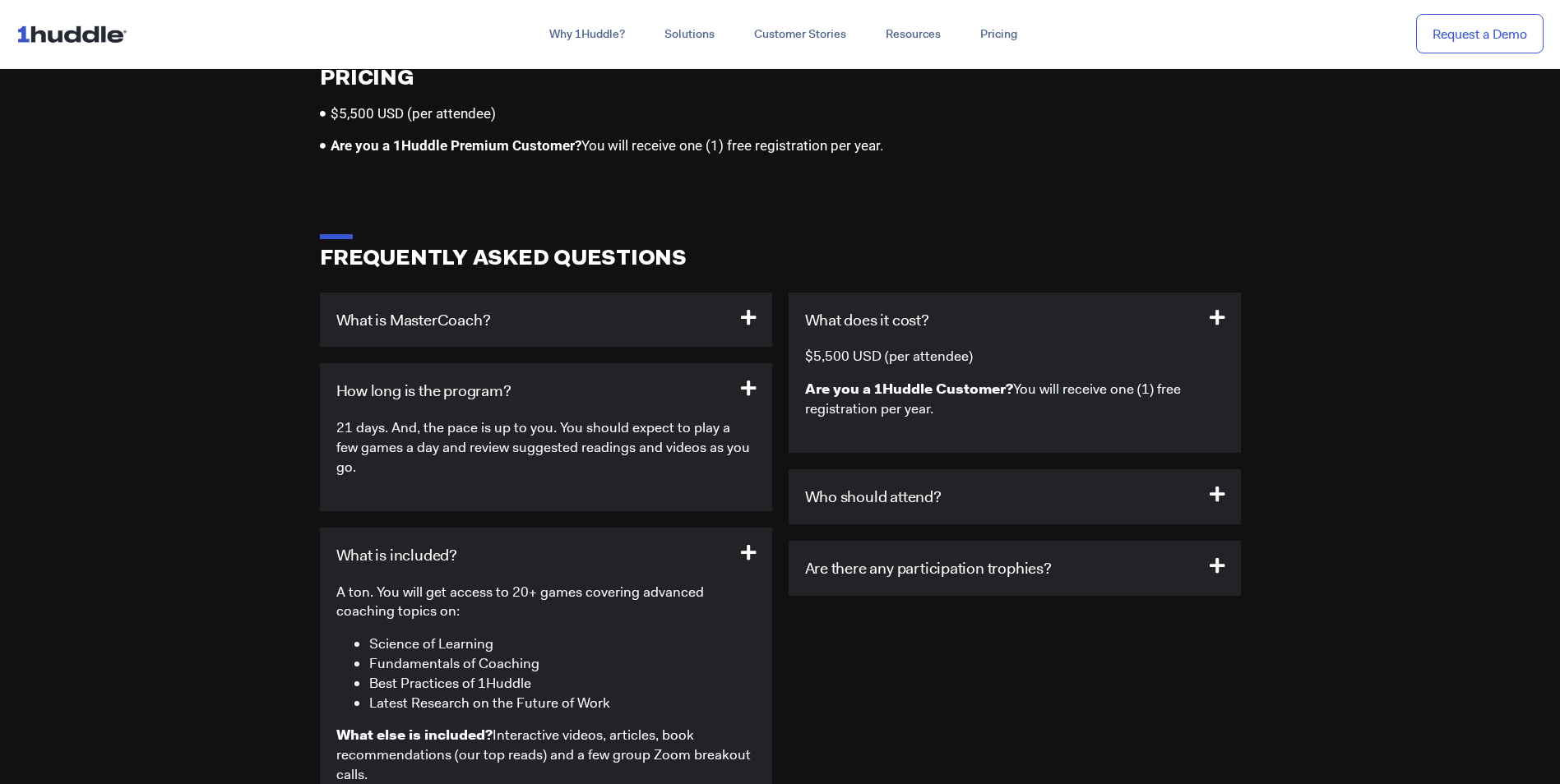
click at [1104, 264] on div "FREQUENTLY ASKED QUESTIONS" at bounding box center [781, 267] width 921 height 33
click at [1108, 299] on h3 "What does it cost?" at bounding box center [1014, 320] width 452 height 55
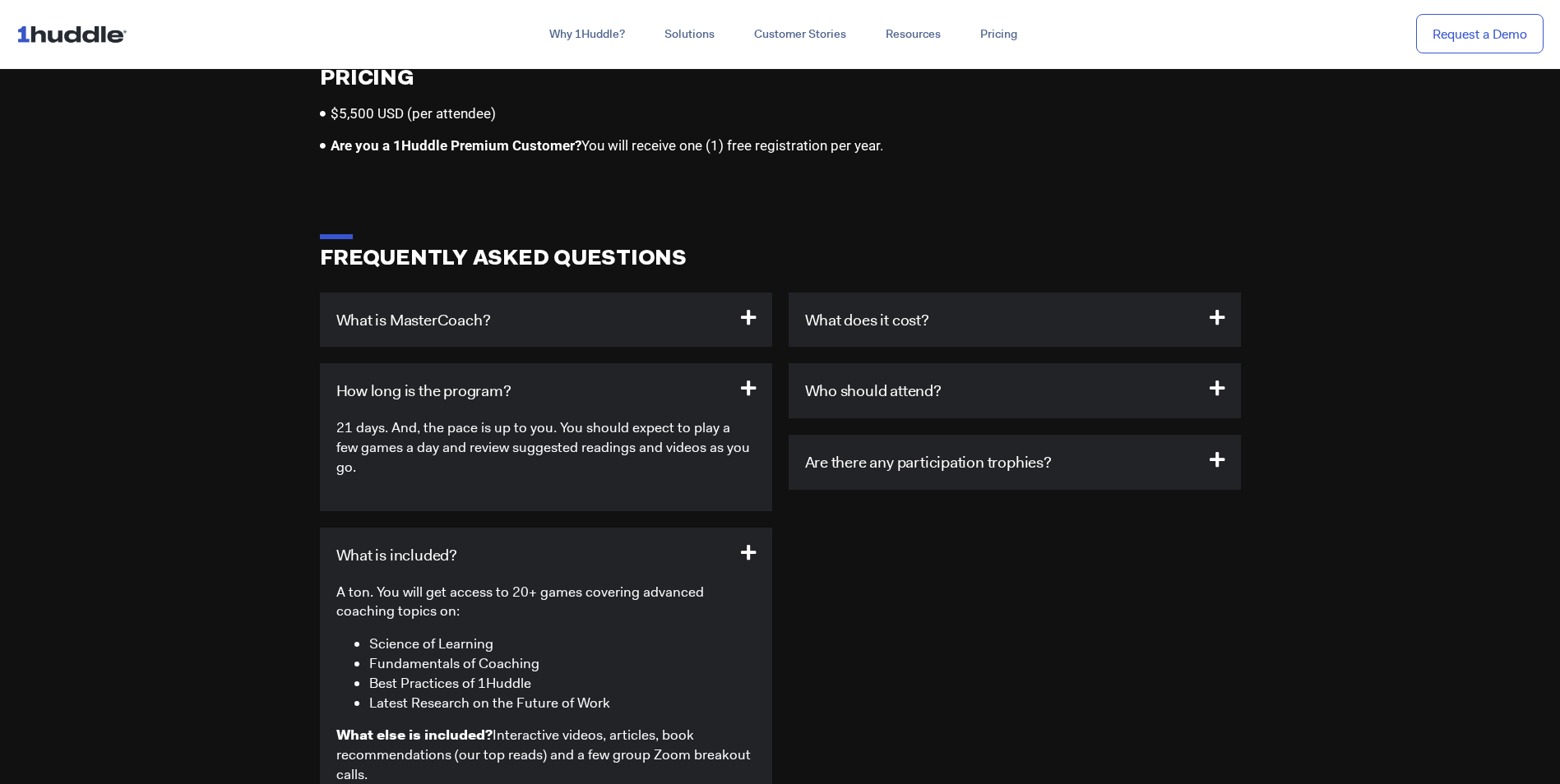
click at [763, 528] on h3 "What is included?" at bounding box center [546, 555] width 452 height 55
